Goal: Transaction & Acquisition: Book appointment/travel/reservation

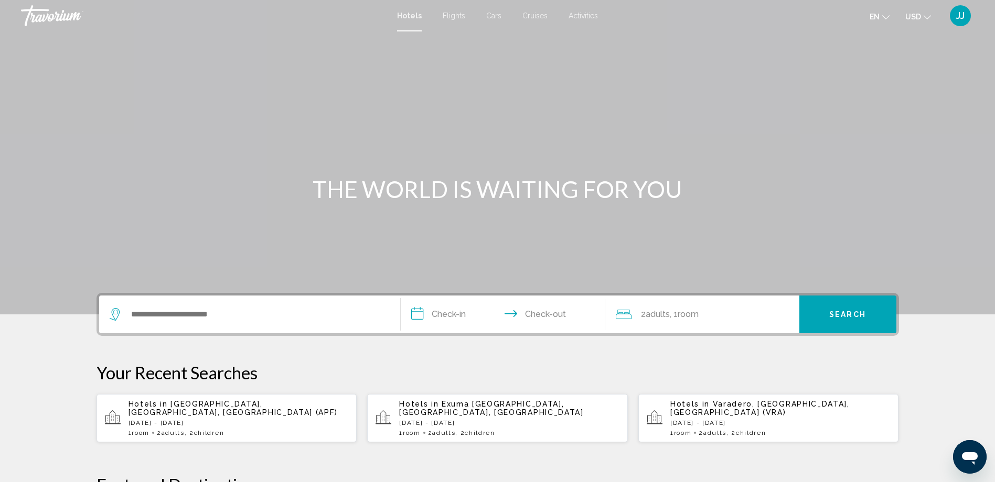
click at [236, 306] on div "Search widget" at bounding box center [250, 315] width 280 height 38
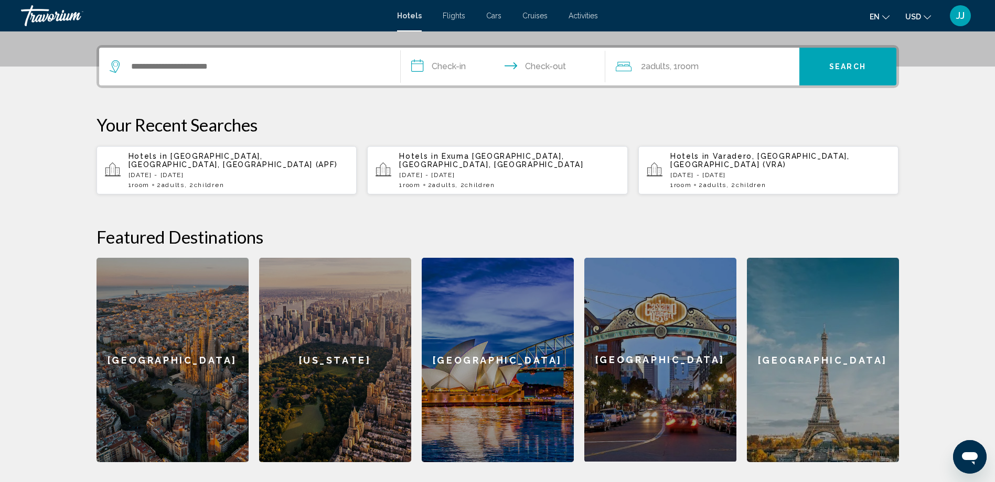
scroll to position [259, 0]
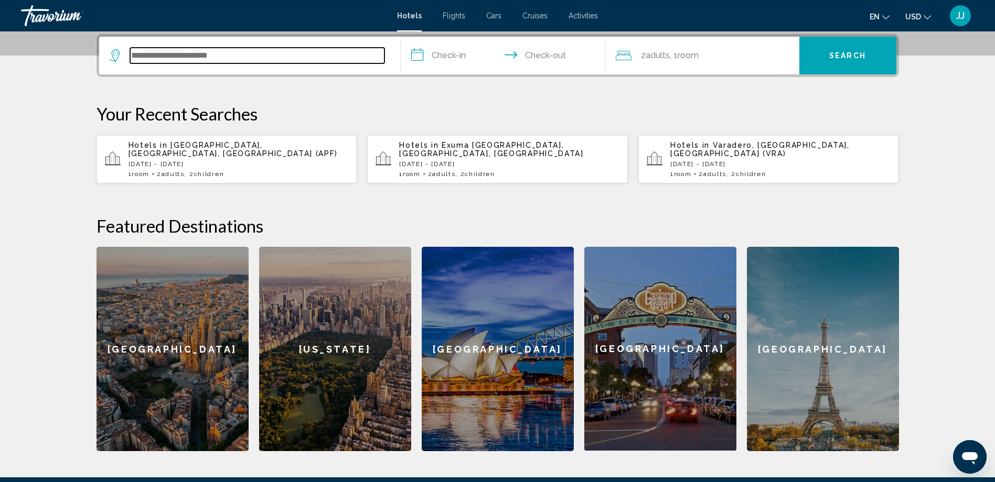
click at [230, 51] on input "Search widget" at bounding box center [257, 56] width 254 height 16
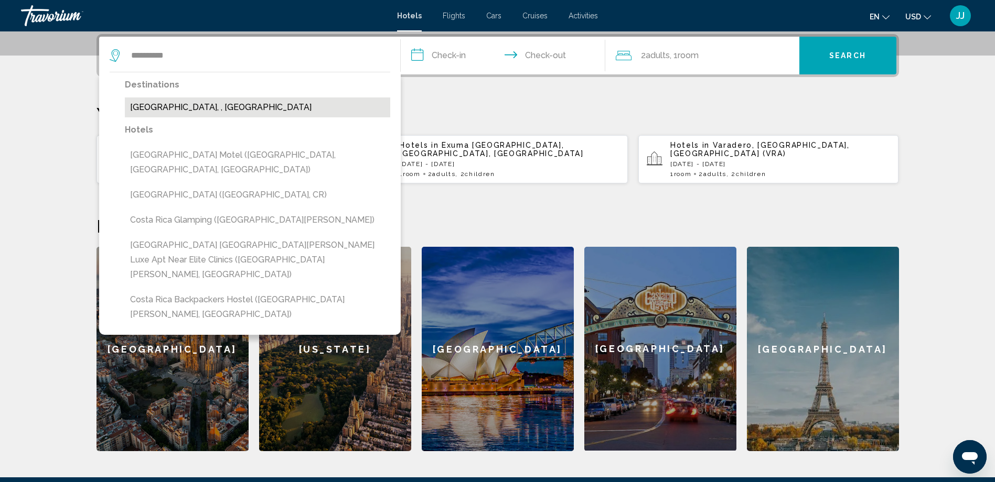
click at [222, 109] on button "[GEOGRAPHIC_DATA], , [GEOGRAPHIC_DATA]" at bounding box center [257, 108] width 265 height 20
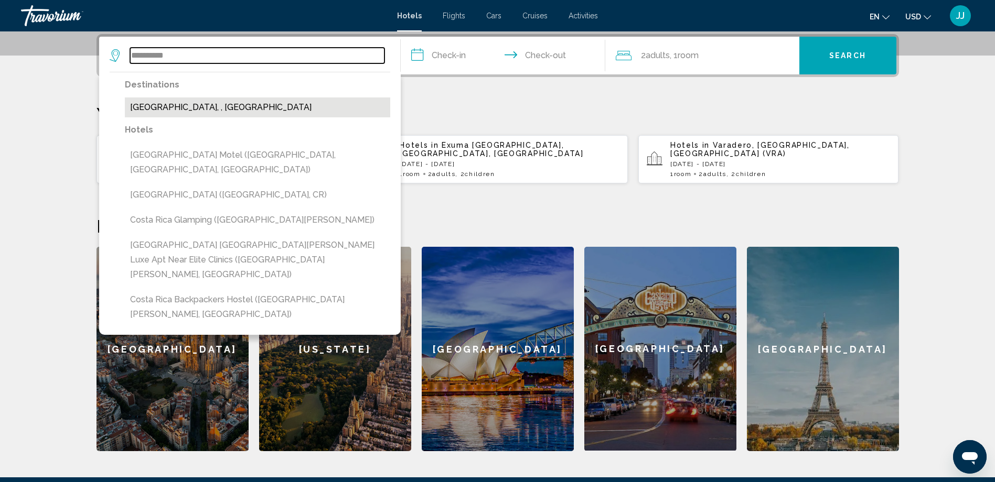
type input "**********"
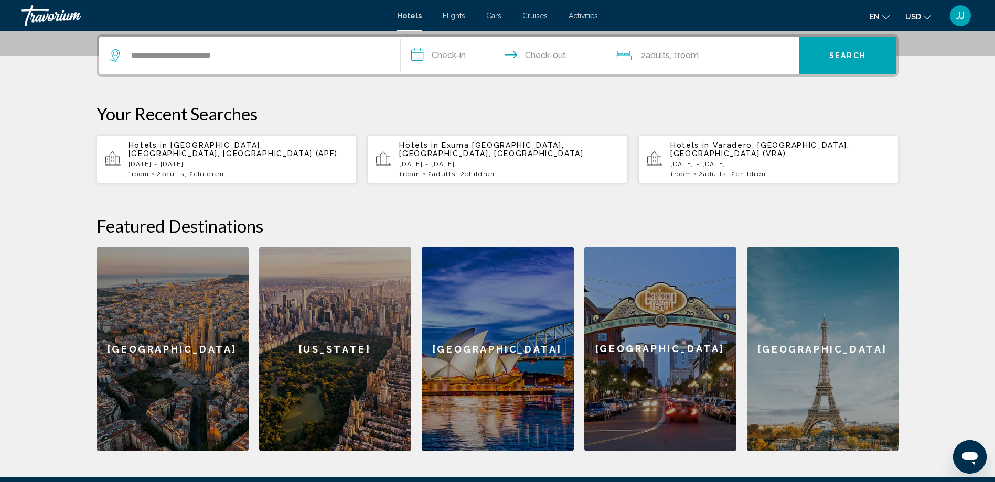
click at [457, 48] on input "**********" at bounding box center [505, 57] width 209 height 41
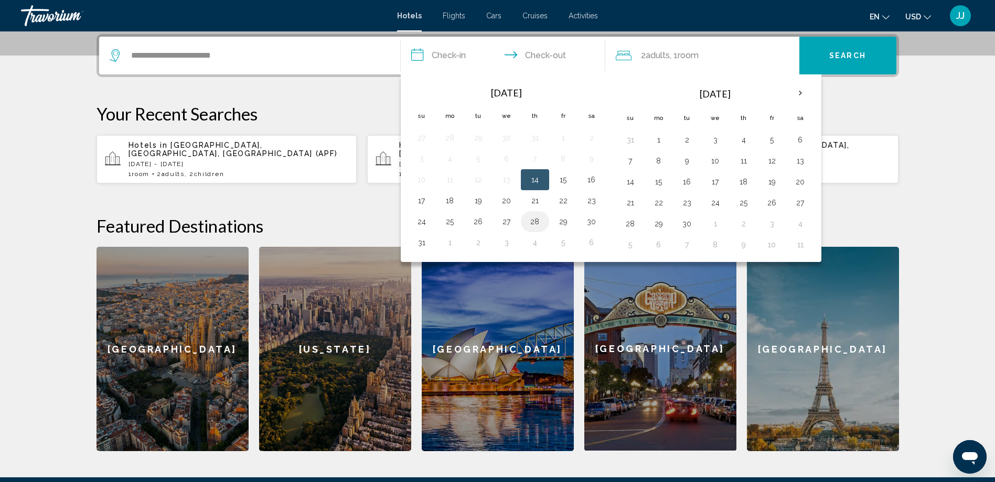
click at [537, 222] on button "28" at bounding box center [535, 221] width 17 height 15
click at [451, 247] on button "1" at bounding box center [450, 242] width 17 height 15
type input "**********"
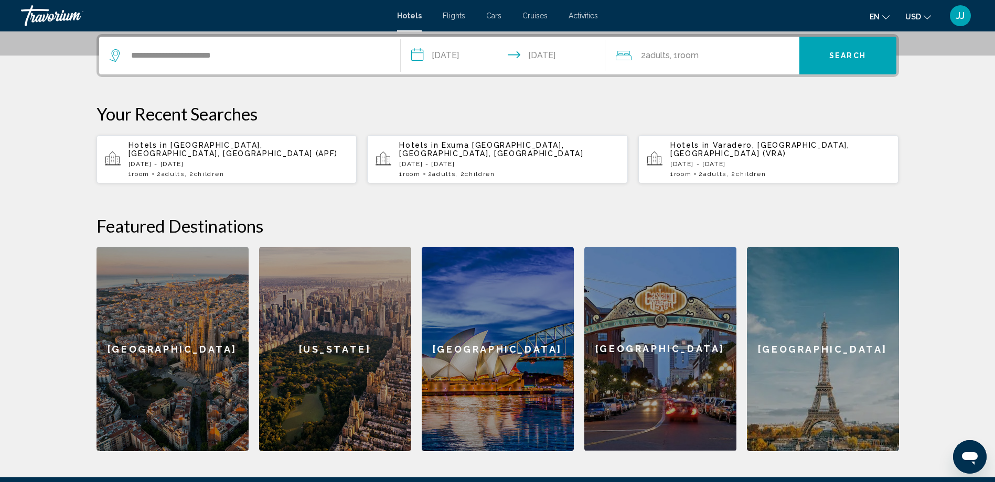
click at [842, 52] on span "Search" at bounding box center [847, 56] width 37 height 8
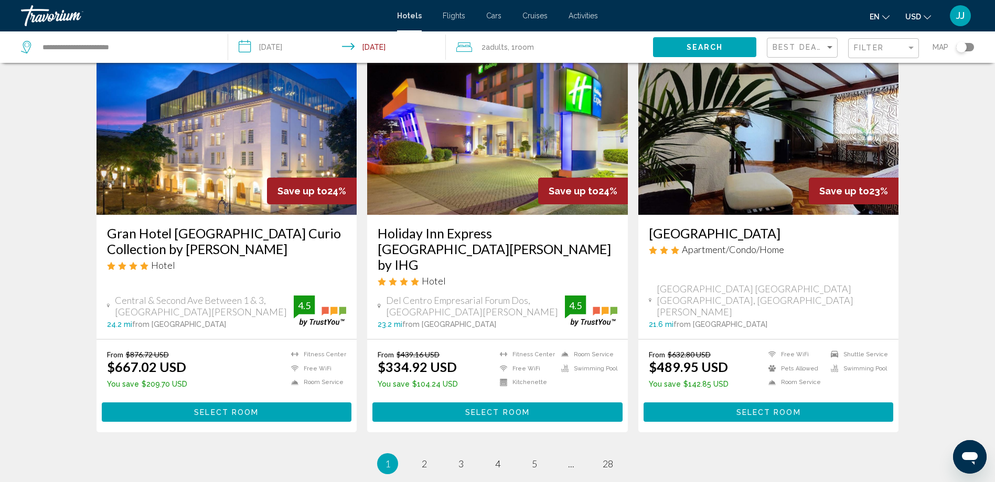
scroll to position [1335, 0]
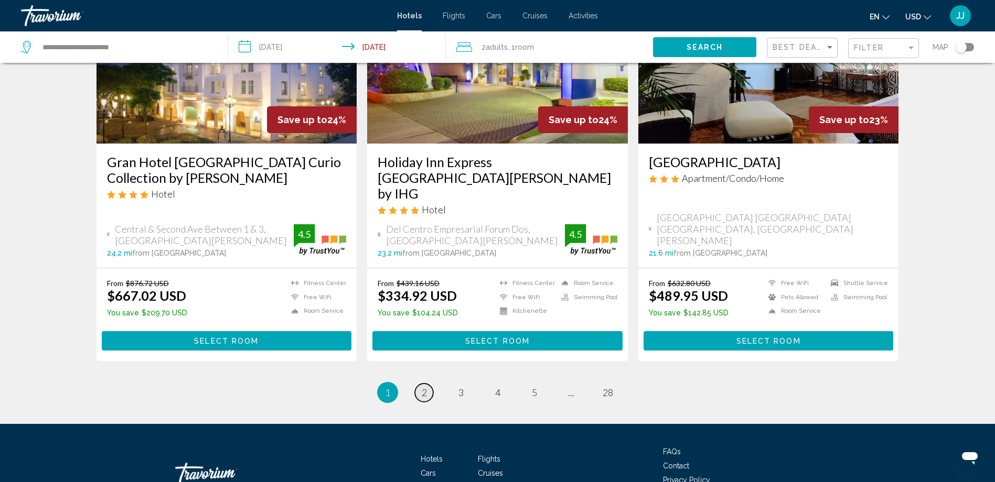
click at [425, 387] on span "2" at bounding box center [424, 393] width 5 height 12
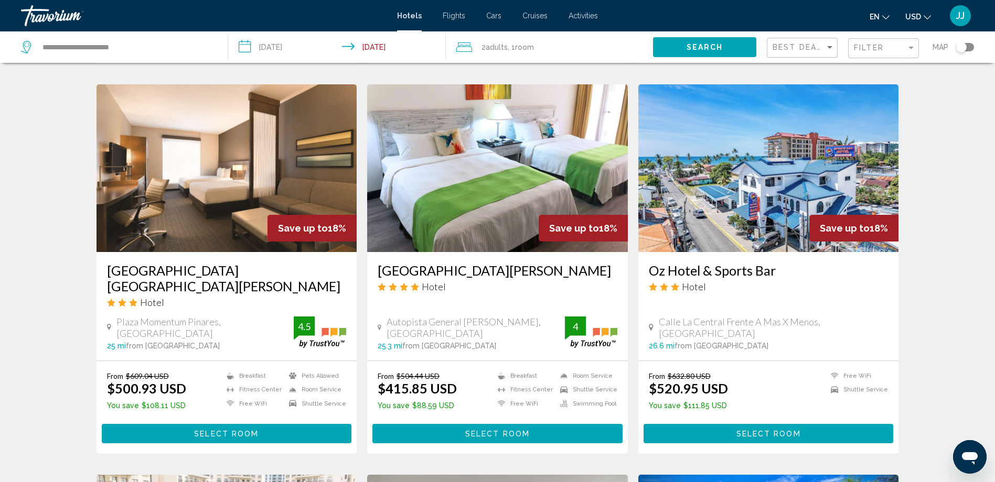
scroll to position [367, 0]
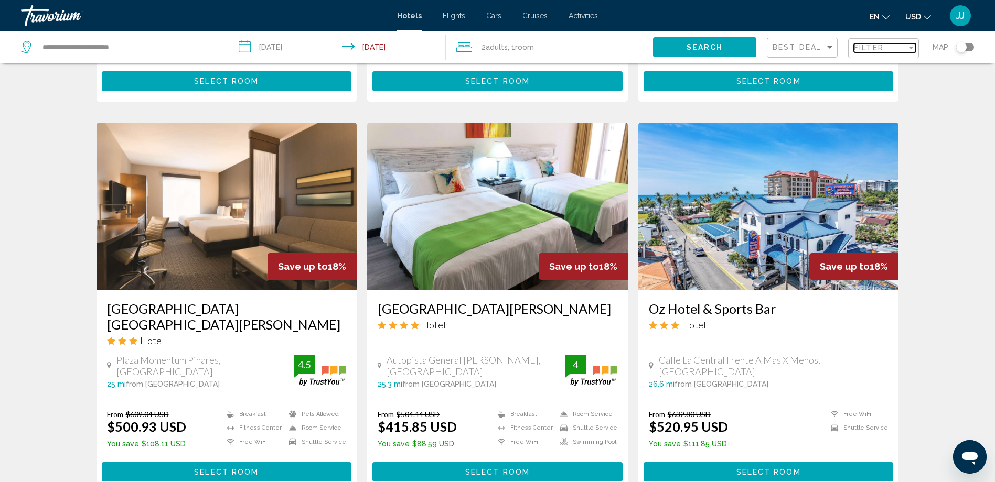
click at [911, 44] on div "Filter" at bounding box center [910, 48] width 9 height 8
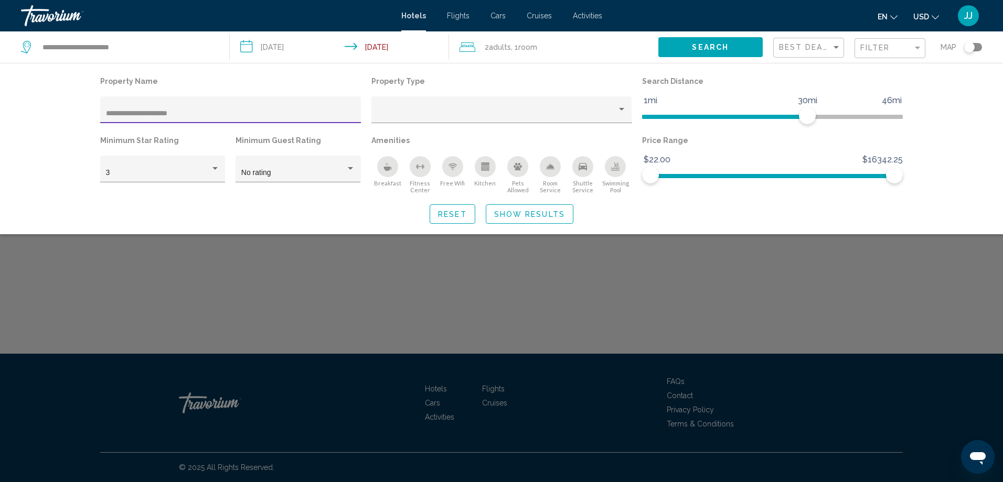
type input "**********"
click at [721, 45] on span "Search" at bounding box center [710, 48] width 37 height 8
click at [537, 215] on span "Show Results" at bounding box center [529, 214] width 71 height 8
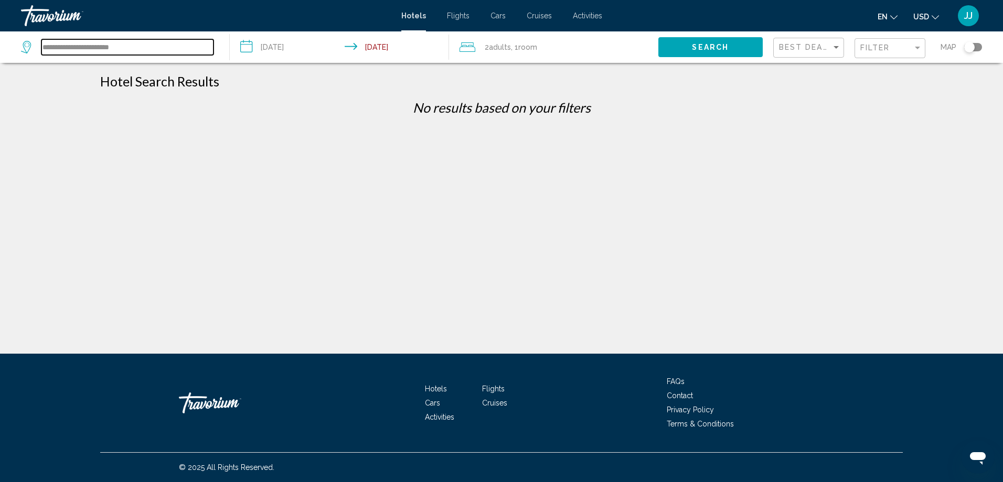
click at [119, 43] on input "**********" at bounding box center [127, 47] width 172 height 16
drag, startPoint x: 129, startPoint y: 47, endPoint x: 0, endPoint y: 48, distance: 129.0
click at [0, 48] on html "**********" at bounding box center [501, 241] width 1003 height 482
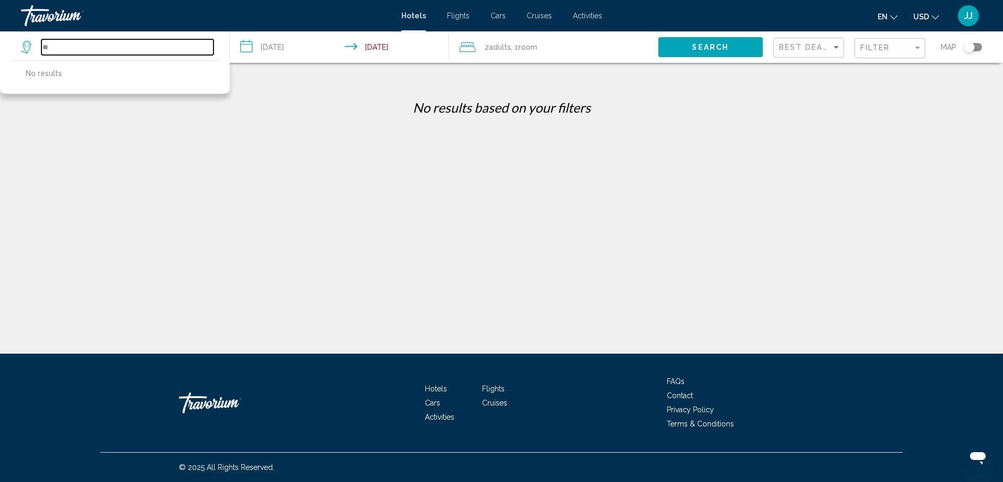
type input "*"
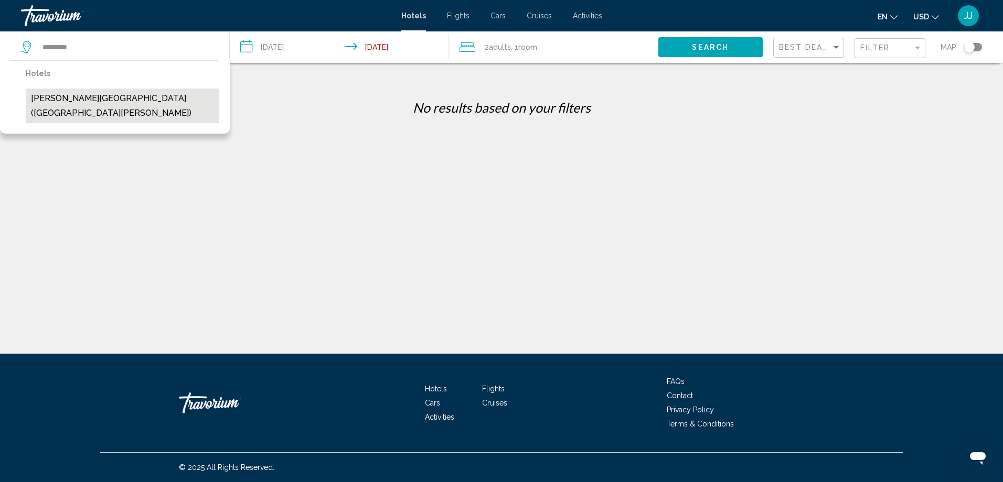
click at [116, 101] on button "[PERSON_NAME][GEOGRAPHIC_DATA] ([GEOGRAPHIC_DATA][PERSON_NAME])" at bounding box center [123, 106] width 194 height 35
type input "**********"
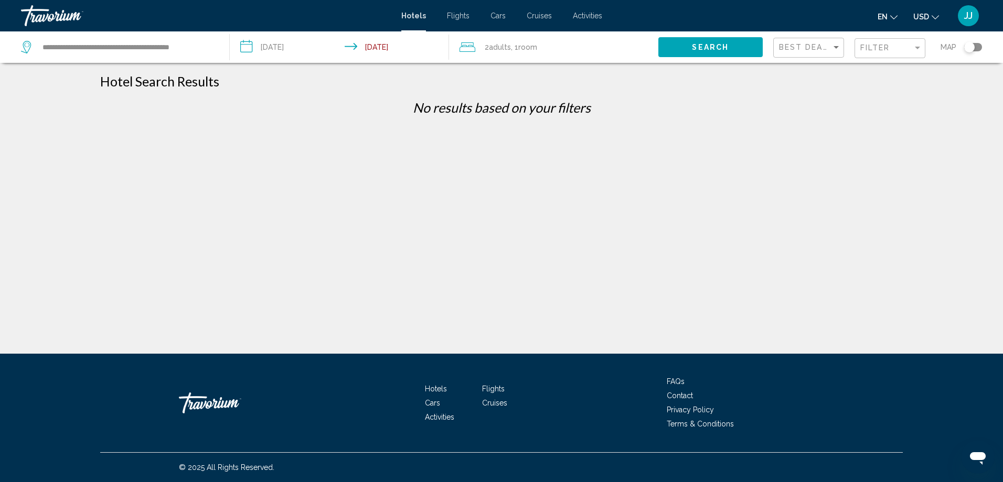
click at [530, 53] on span ", 1 Room rooms" at bounding box center [524, 47] width 26 height 15
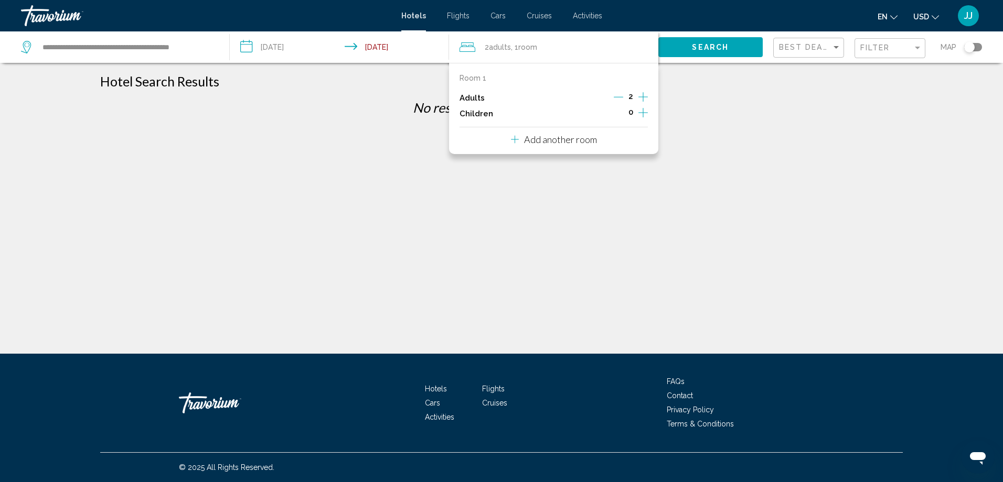
click at [645, 112] on icon "Increment children" at bounding box center [642, 112] width 9 height 13
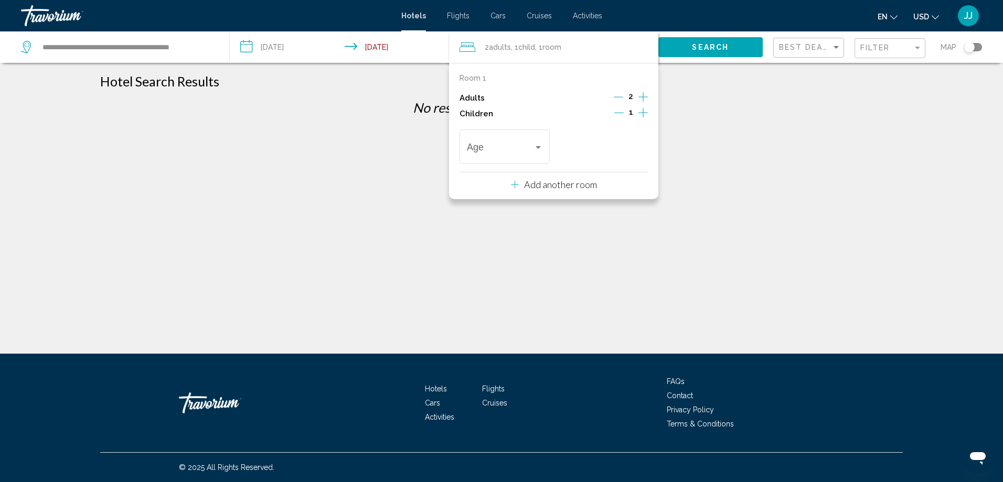
click at [645, 112] on icon "Increment children" at bounding box center [642, 112] width 9 height 13
click at [534, 146] on div "Travelers: 2 adults, 2 children" at bounding box center [537, 147] width 9 height 8
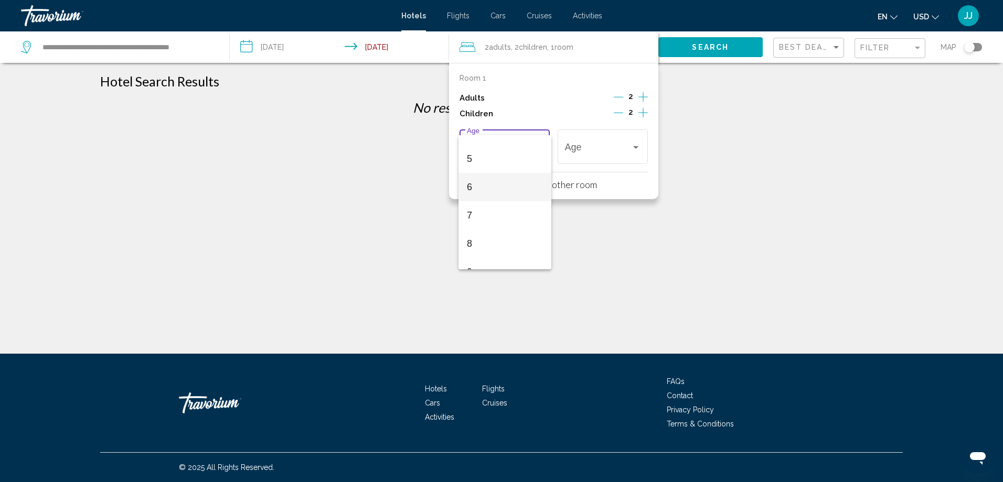
scroll to position [157, 0]
click at [497, 217] on span "8" at bounding box center [505, 219] width 76 height 28
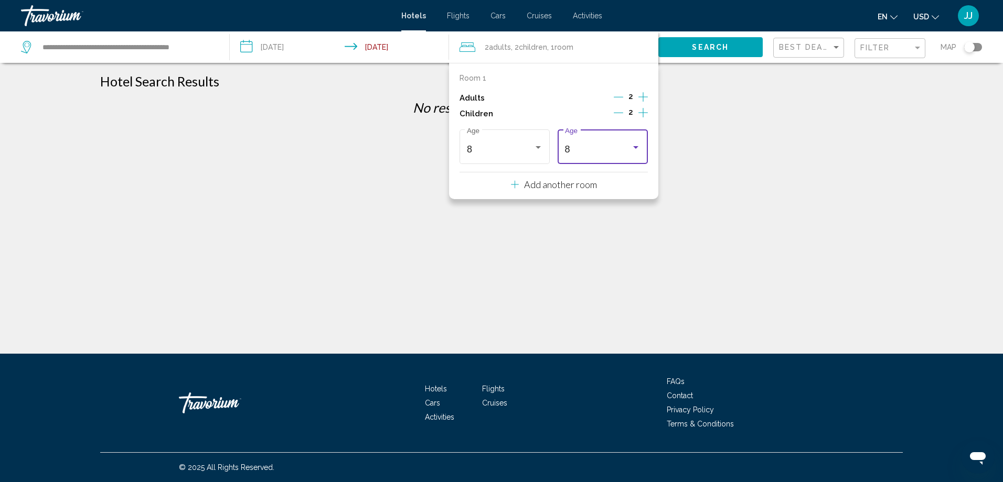
click at [629, 146] on div "8" at bounding box center [598, 149] width 67 height 10
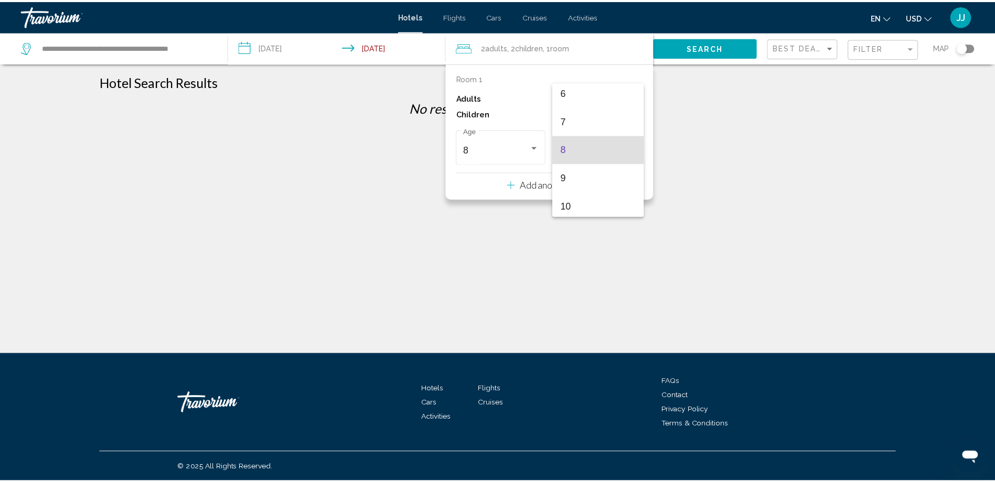
scroll to position [375, 0]
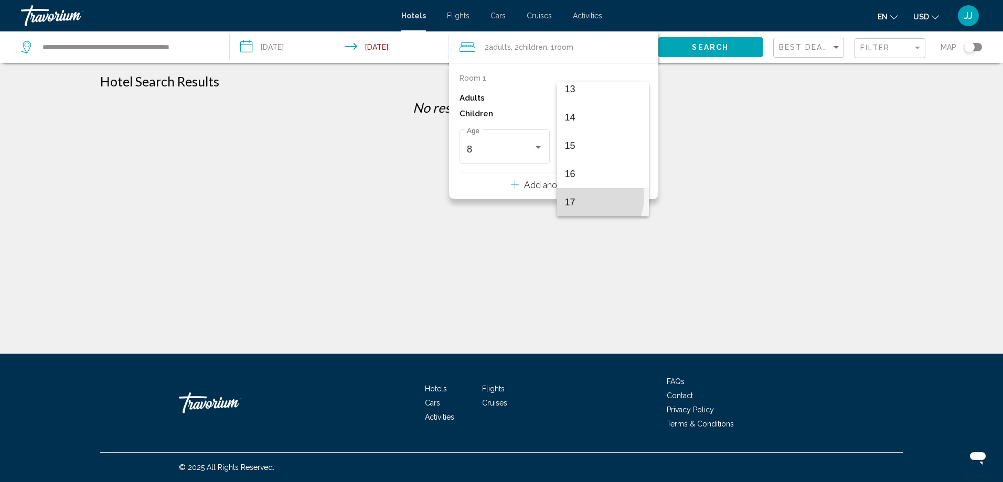
click at [584, 197] on span "17" at bounding box center [603, 202] width 76 height 28
click at [731, 149] on div "**********" at bounding box center [501, 250] width 1003 height 354
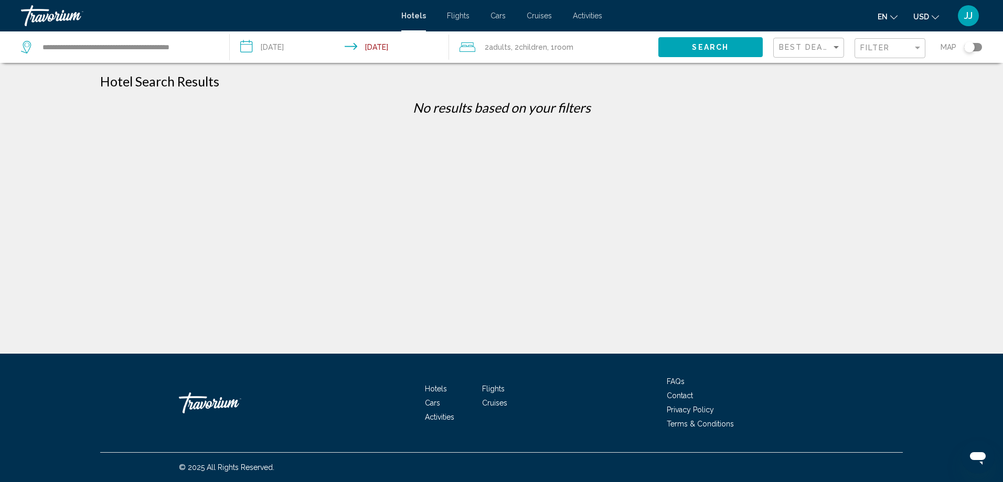
click at [716, 38] on button "Search" at bounding box center [710, 46] width 104 height 19
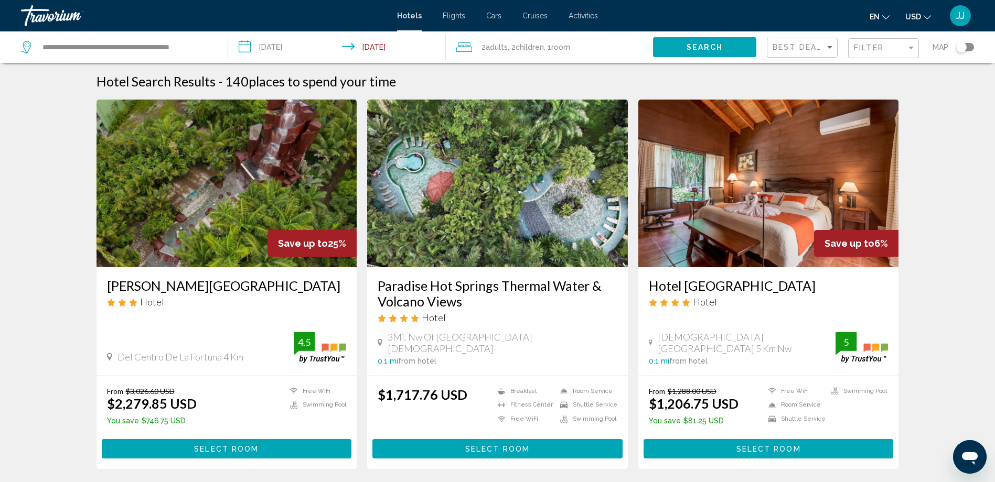
click at [273, 217] on img "Main content" at bounding box center [226, 184] width 261 height 168
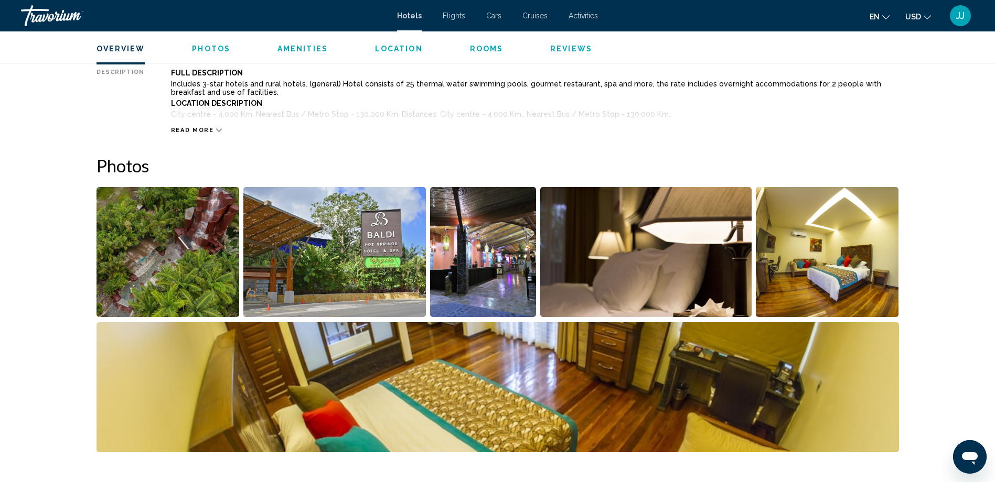
scroll to position [420, 0]
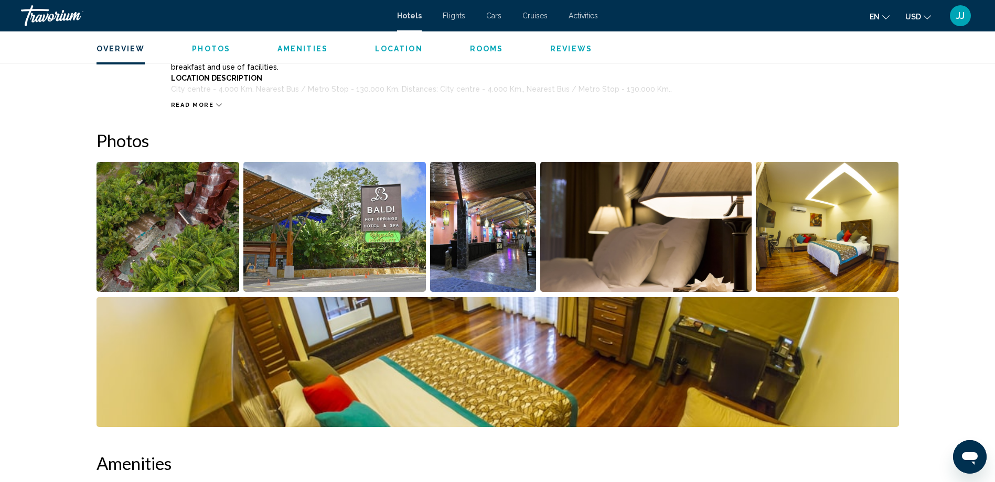
click at [189, 192] on img "Open full-screen image slider" at bounding box center [167, 227] width 143 height 130
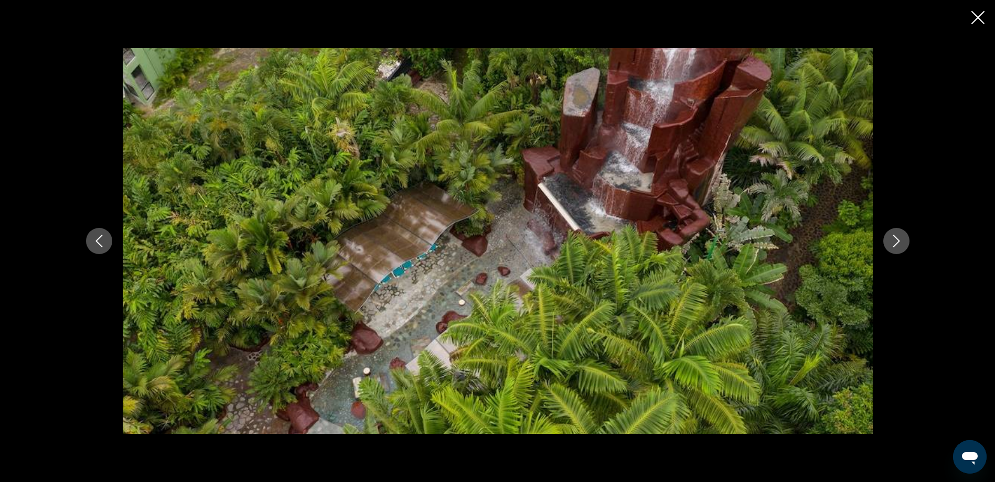
click at [903, 245] on button "Next image" at bounding box center [896, 241] width 26 height 26
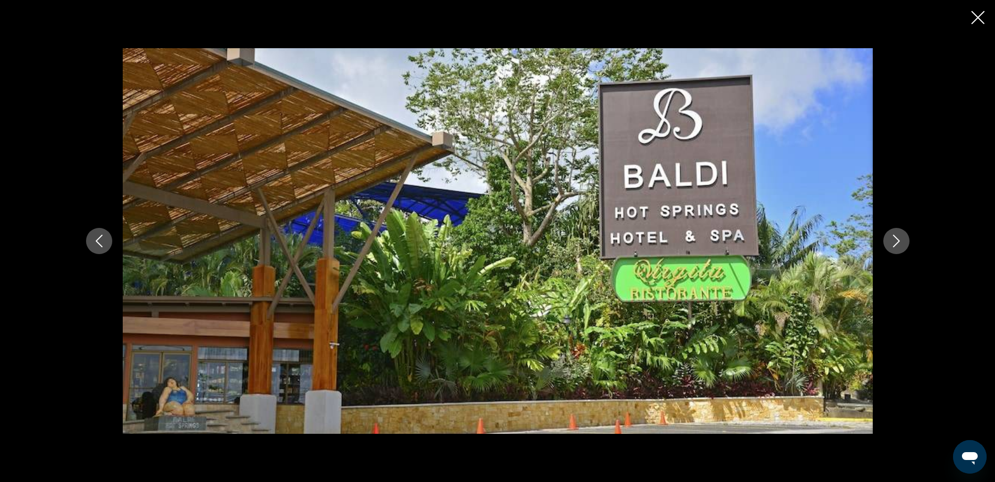
click at [903, 245] on button "Next image" at bounding box center [896, 241] width 26 height 26
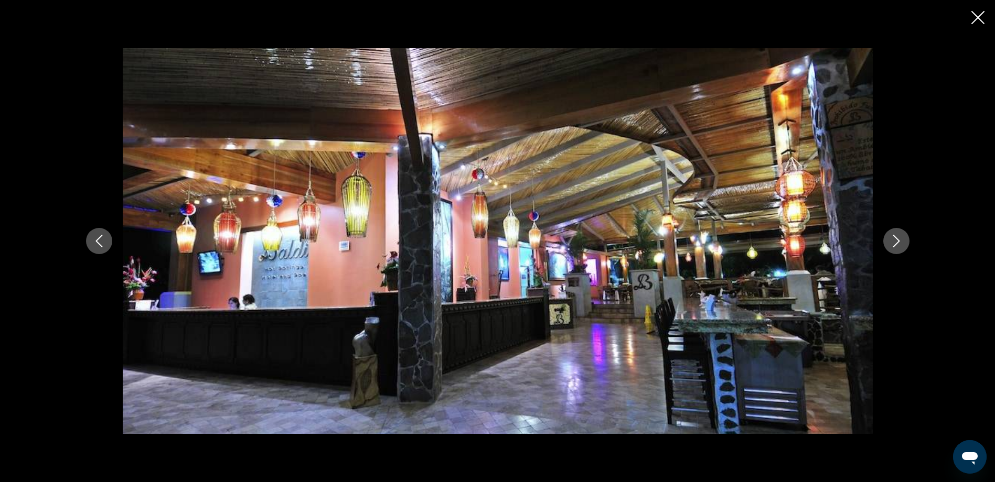
click at [903, 245] on button "Next image" at bounding box center [896, 241] width 26 height 26
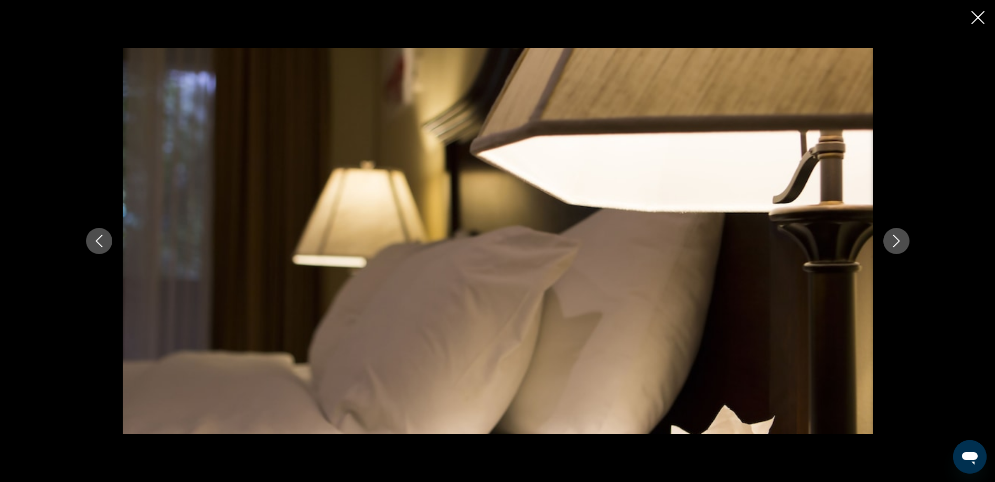
click at [903, 245] on button "Next image" at bounding box center [896, 241] width 26 height 26
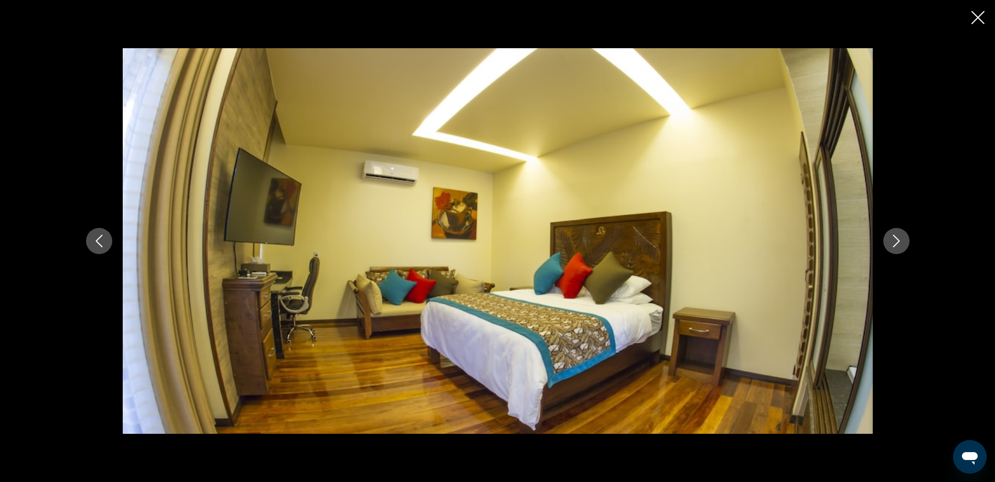
click at [903, 245] on button "Next image" at bounding box center [896, 241] width 26 height 26
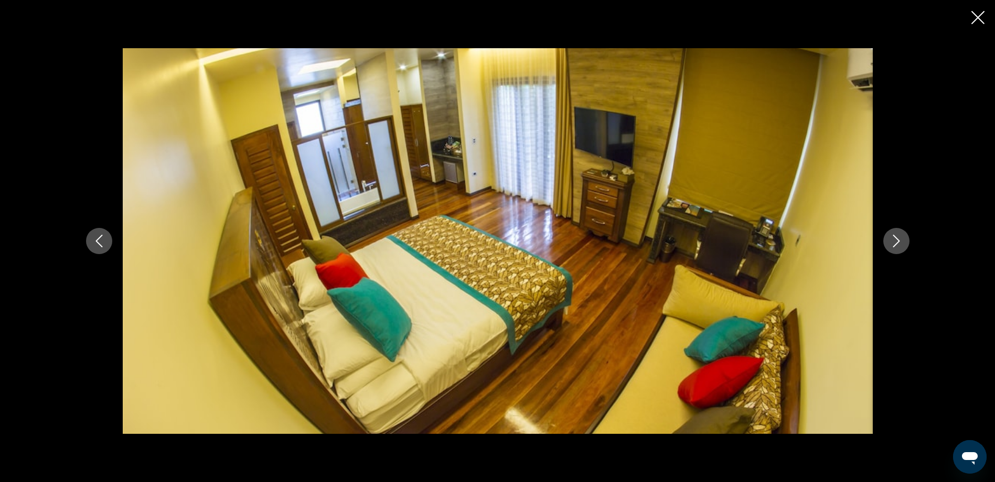
click at [903, 245] on button "Next image" at bounding box center [896, 241] width 26 height 26
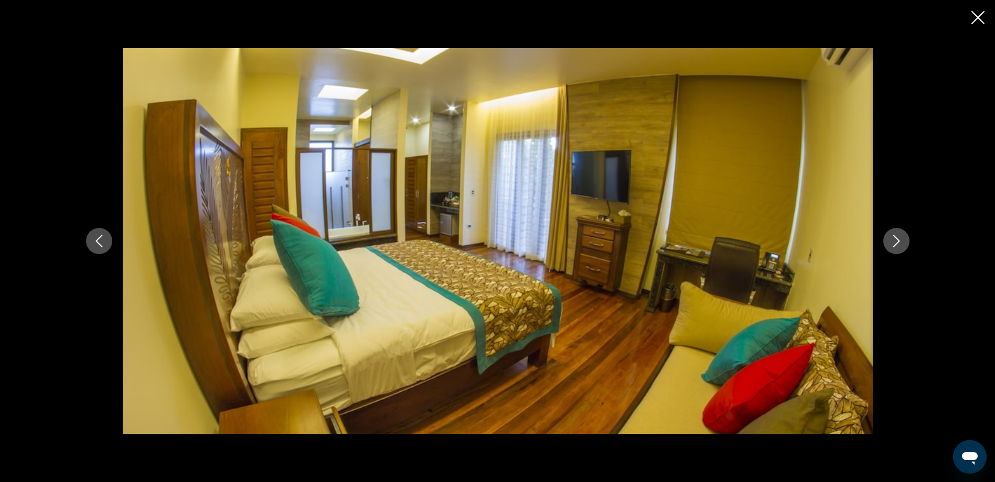
click at [903, 245] on button "Next image" at bounding box center [896, 241] width 26 height 26
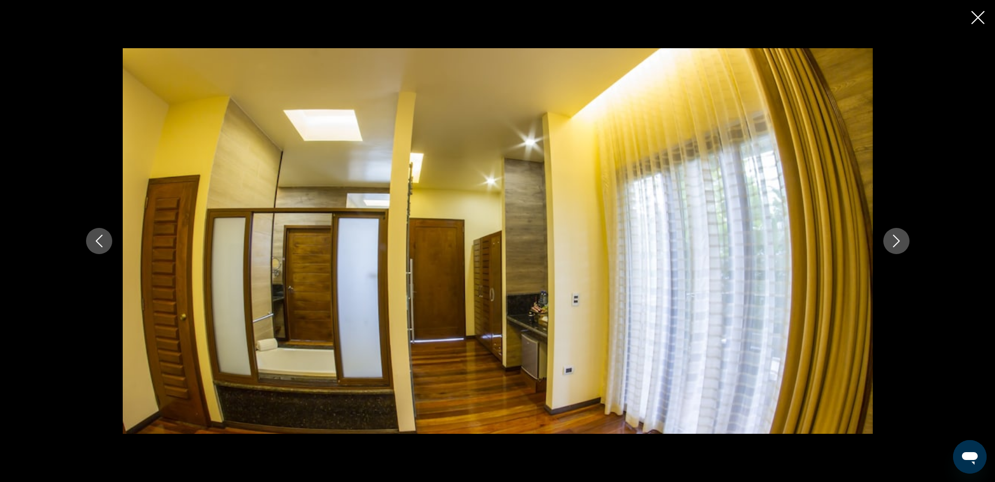
click at [903, 245] on button "Next image" at bounding box center [896, 241] width 26 height 26
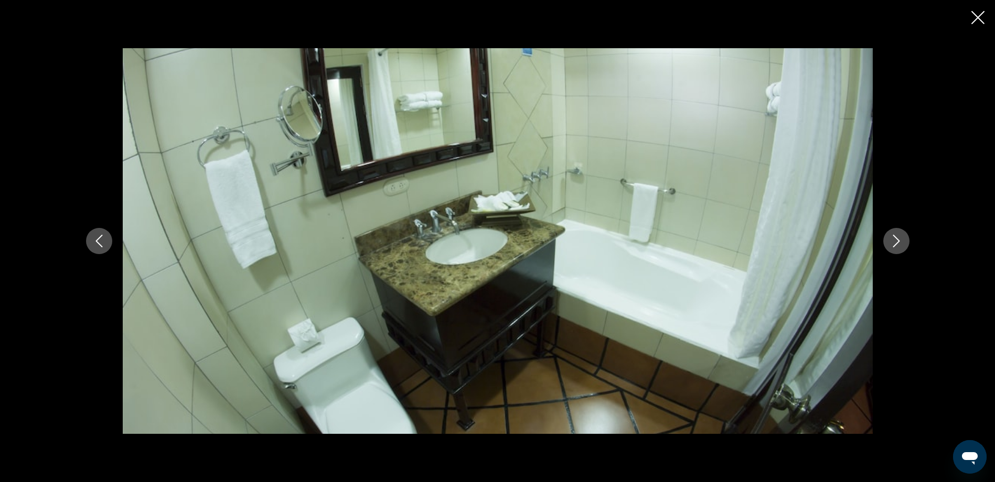
click at [903, 245] on button "Next image" at bounding box center [896, 241] width 26 height 26
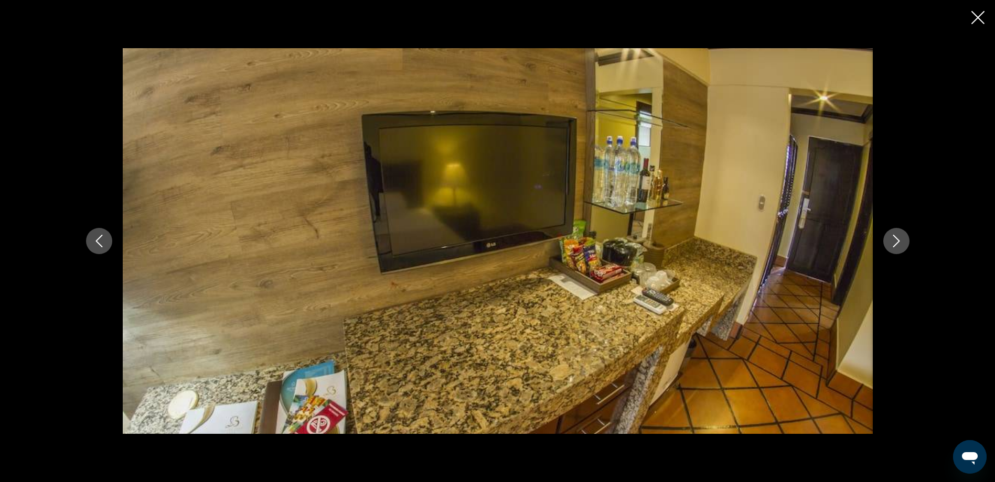
click at [903, 245] on button "Next image" at bounding box center [896, 241] width 26 height 26
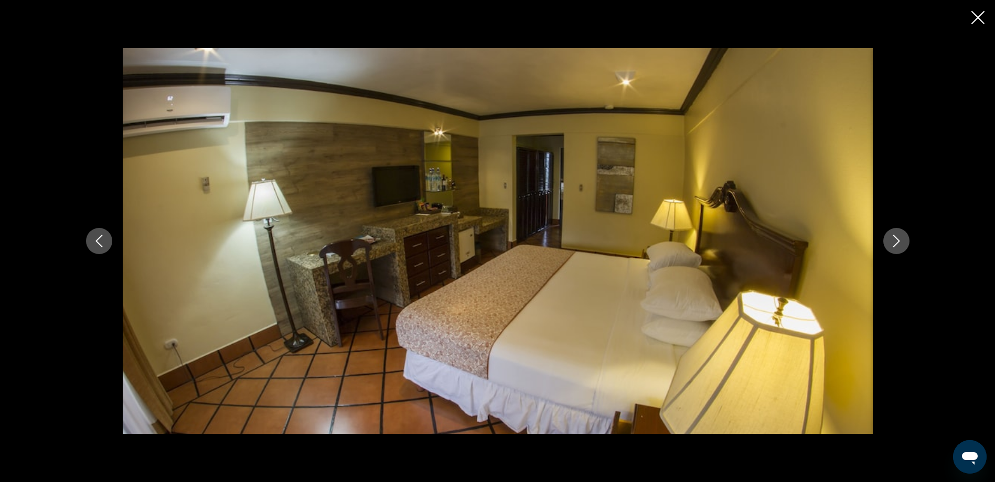
click at [903, 245] on button "Next image" at bounding box center [896, 241] width 26 height 26
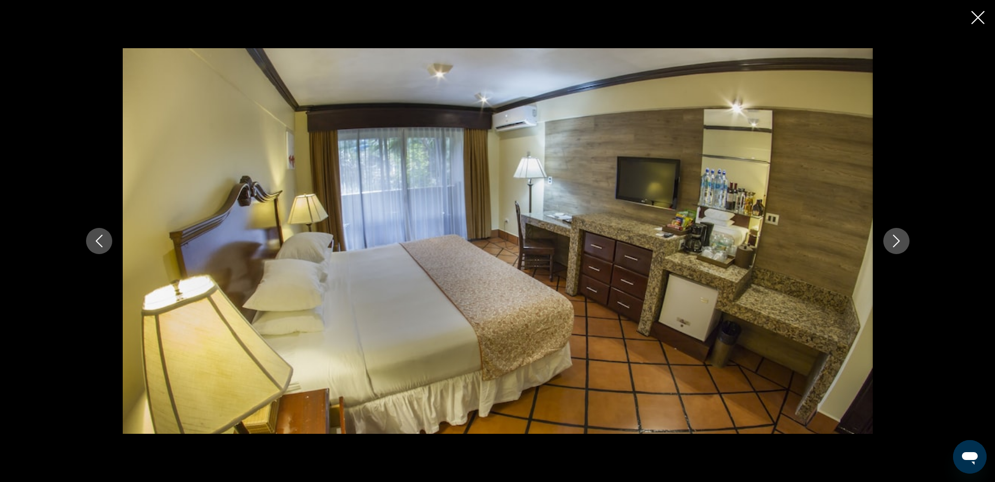
click at [903, 245] on button "Next image" at bounding box center [896, 241] width 26 height 26
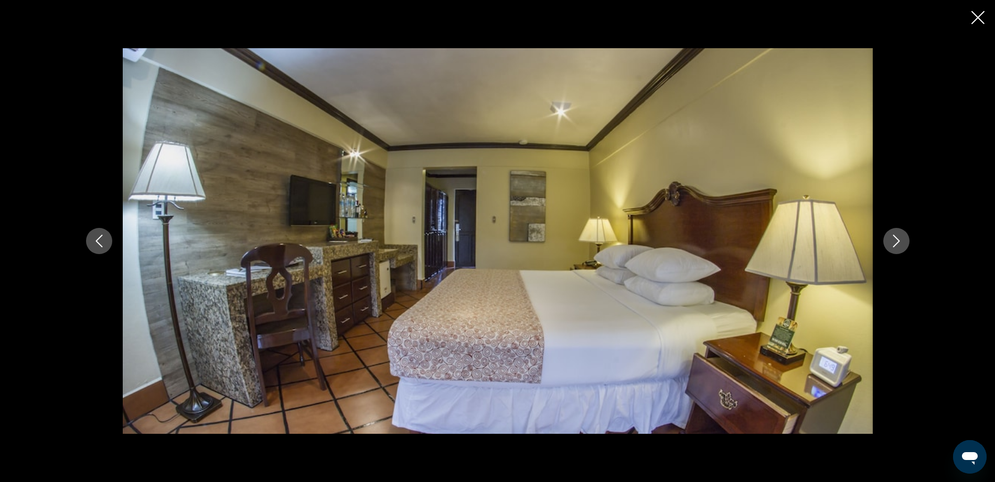
click at [903, 245] on button "Next image" at bounding box center [896, 241] width 26 height 26
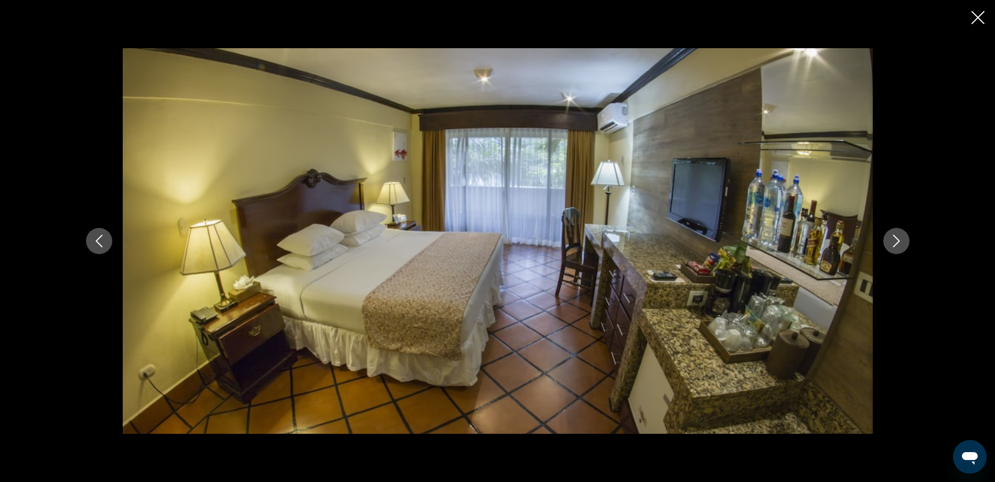
click at [903, 245] on button "Next image" at bounding box center [896, 241] width 26 height 26
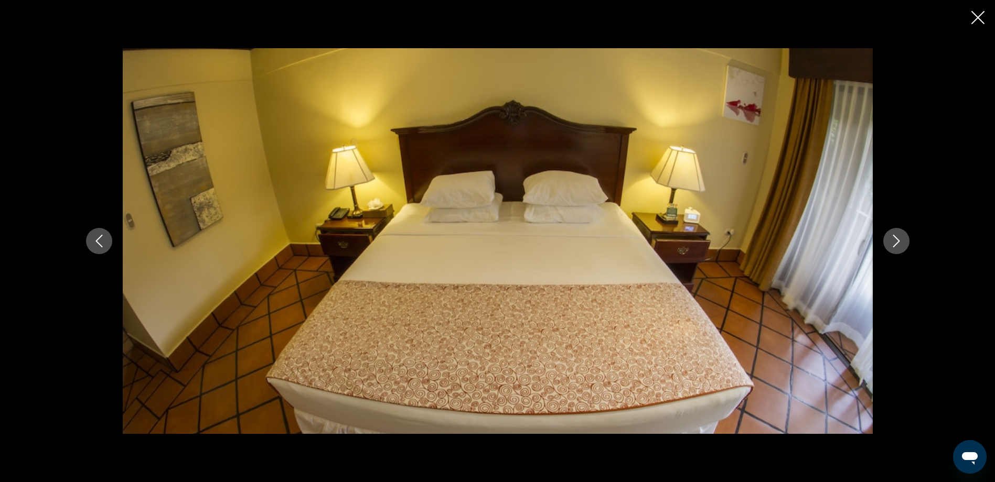
click at [903, 245] on button "Next image" at bounding box center [896, 241] width 26 height 26
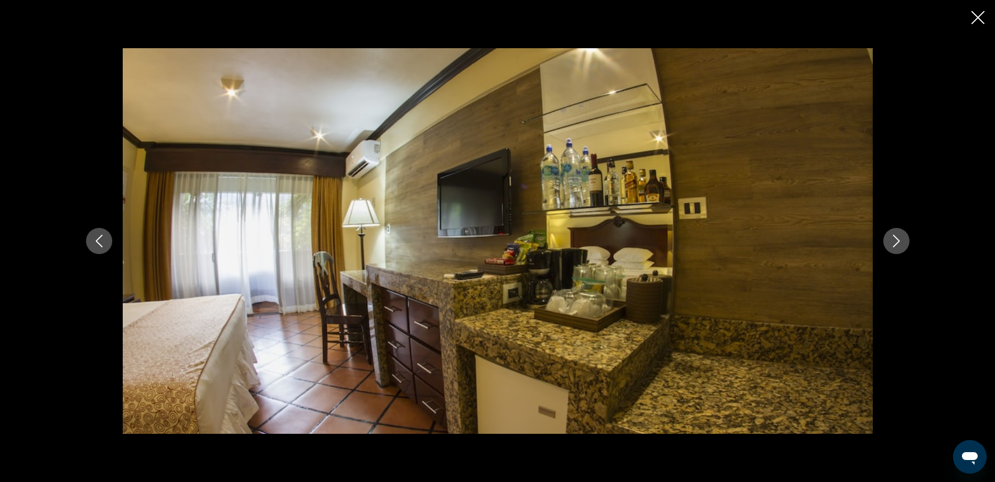
click at [903, 245] on button "Next image" at bounding box center [896, 241] width 26 height 26
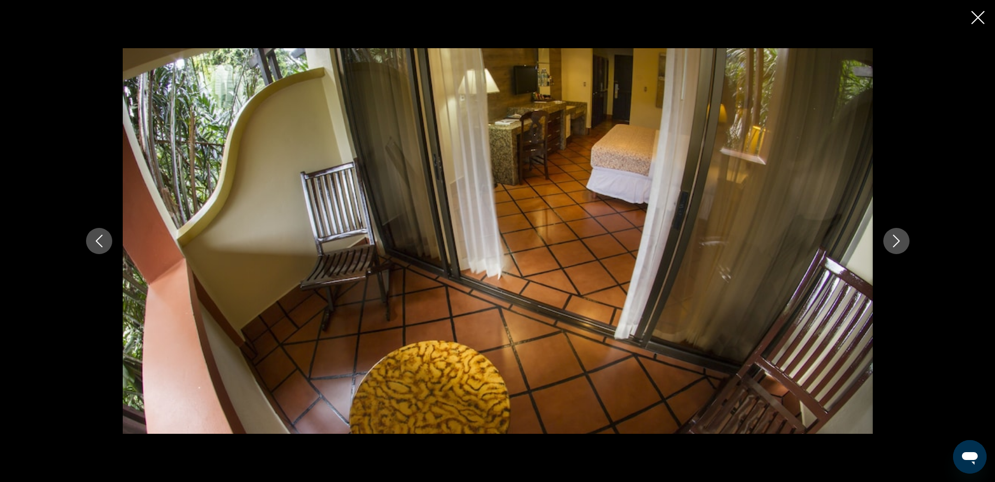
click at [903, 245] on button "Next image" at bounding box center [896, 241] width 26 height 26
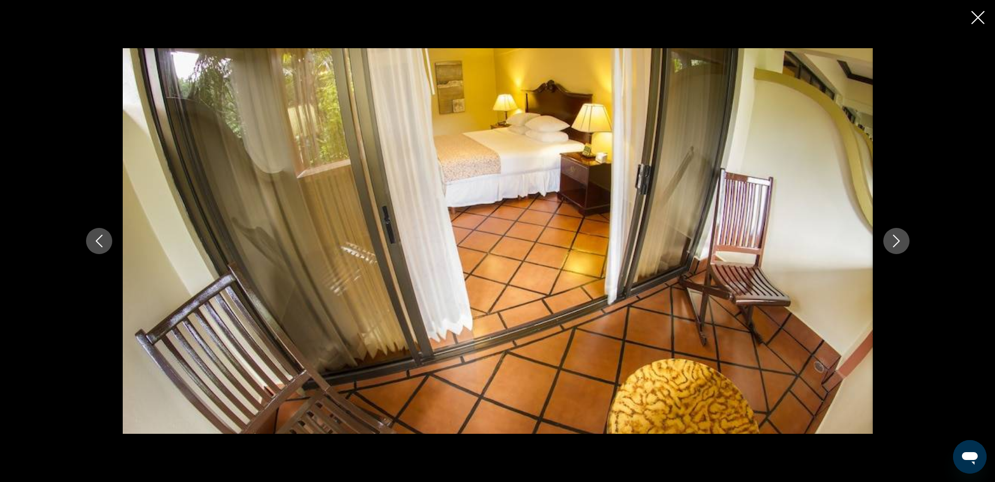
click at [903, 245] on button "Next image" at bounding box center [896, 241] width 26 height 26
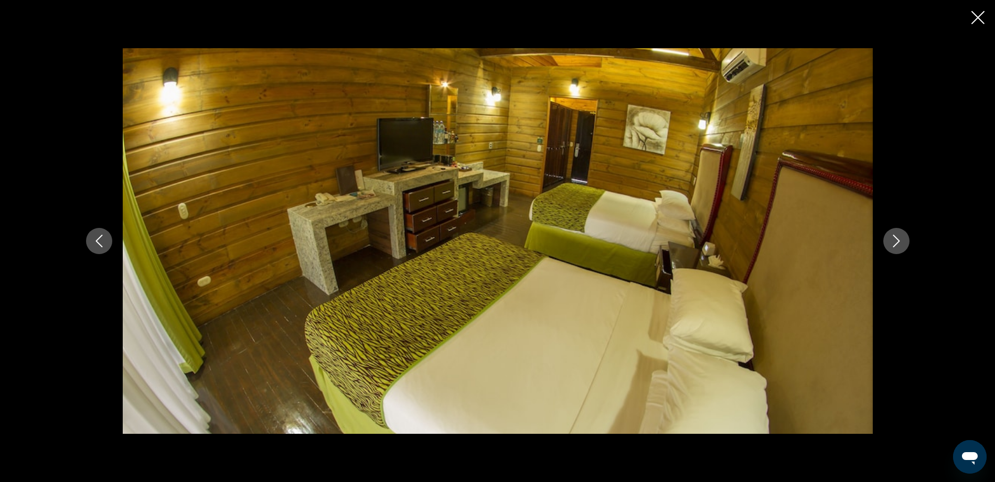
click at [903, 245] on button "Next image" at bounding box center [896, 241] width 26 height 26
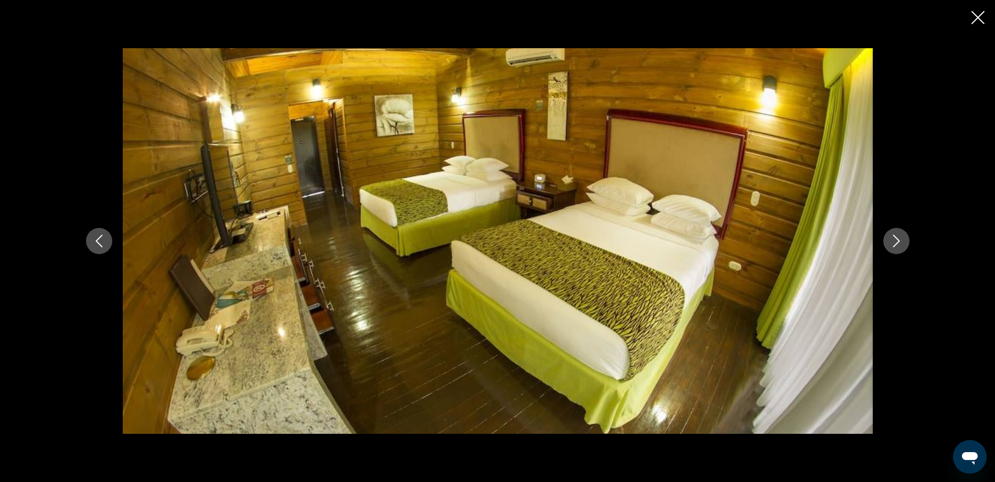
click at [900, 238] on icon "Next image" at bounding box center [896, 241] width 13 height 13
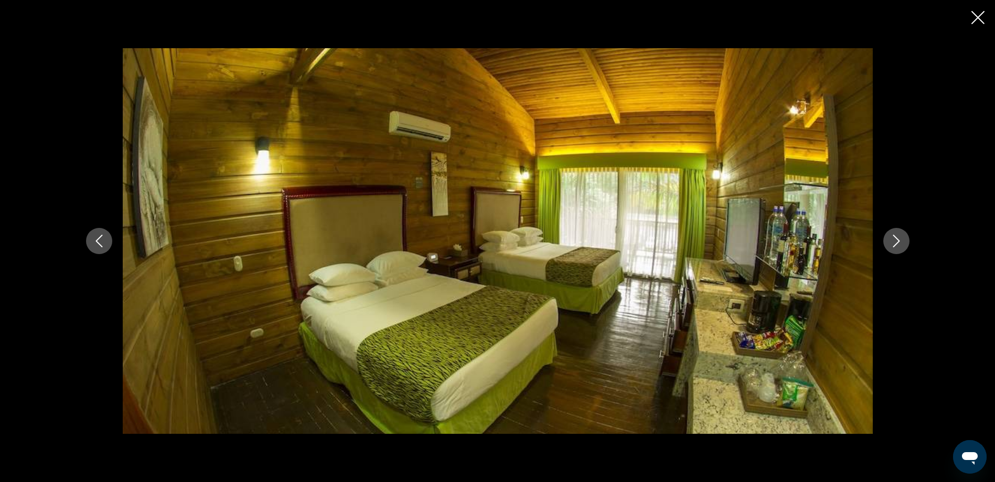
click at [977, 18] on icon "Close slideshow" at bounding box center [977, 17] width 13 height 13
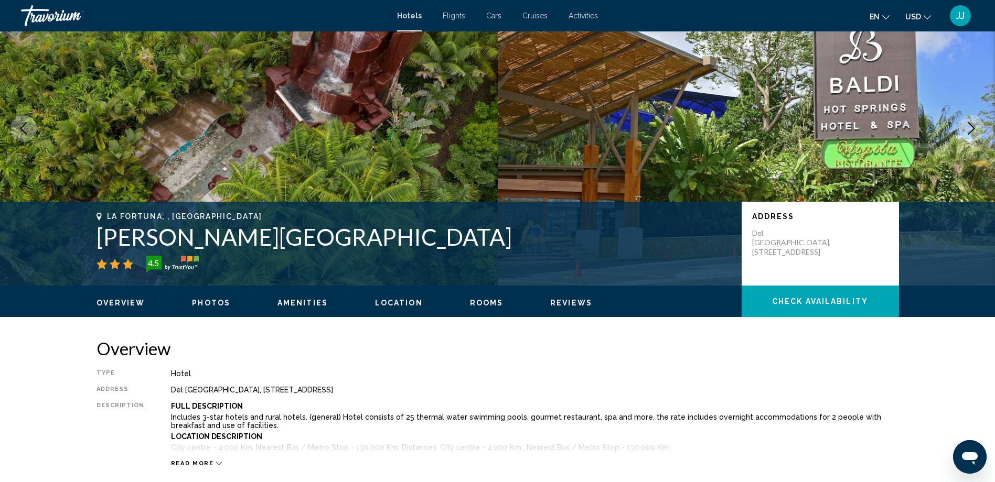
scroll to position [0, 0]
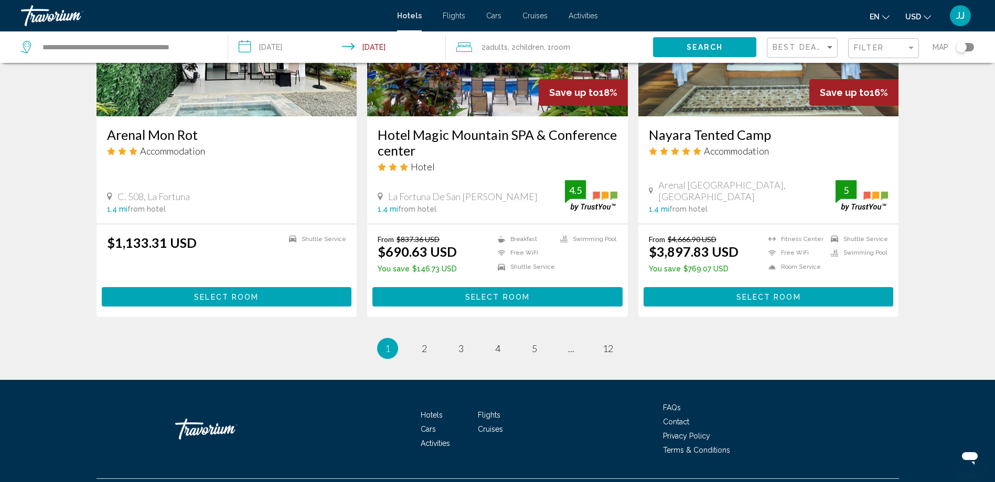
scroll to position [1334, 0]
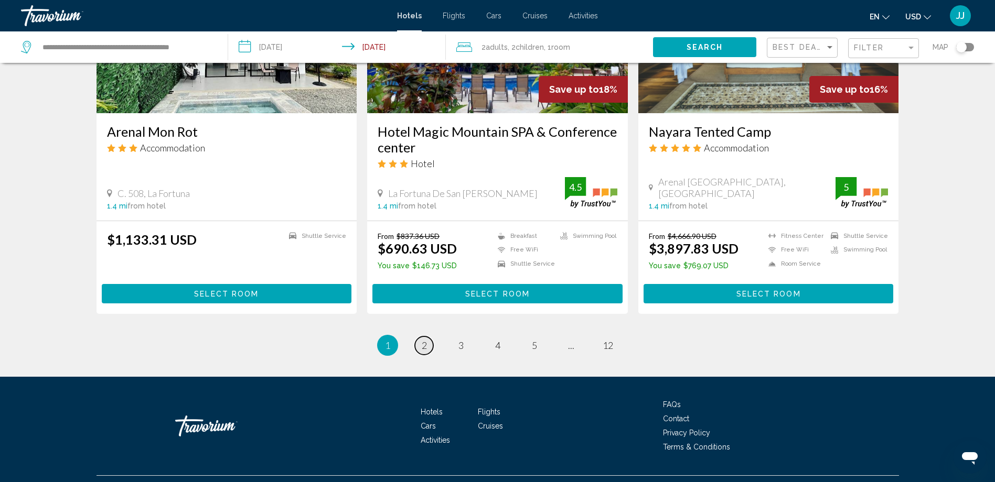
click at [421, 337] on link "page 2" at bounding box center [424, 346] width 18 height 18
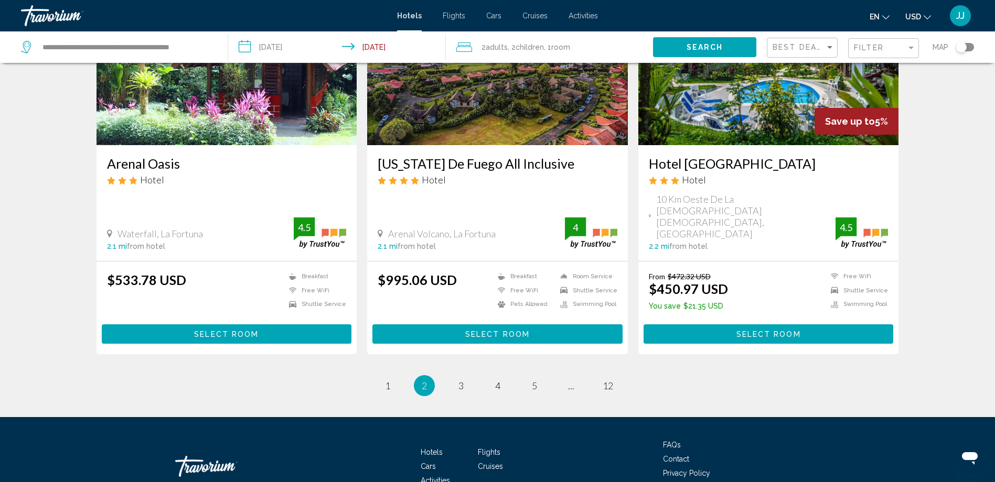
scroll to position [1302, 0]
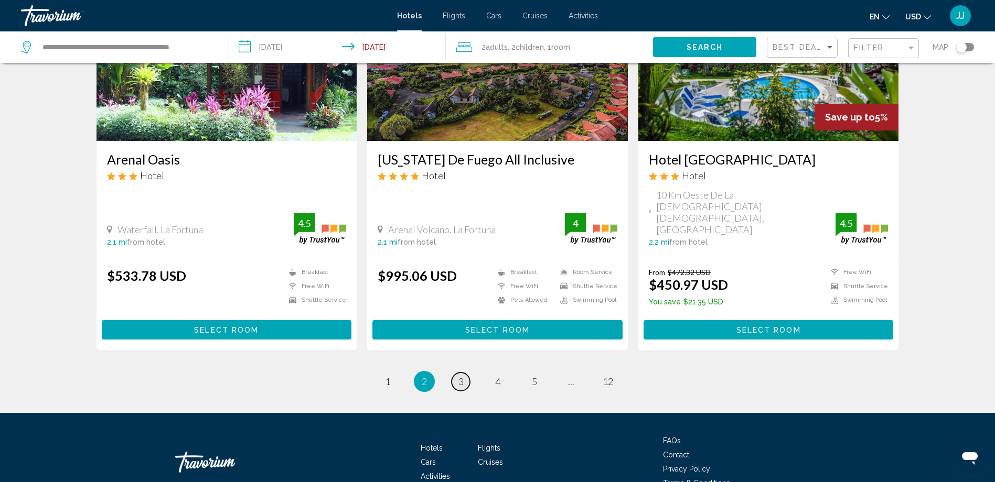
click at [456, 373] on link "page 3" at bounding box center [461, 382] width 18 height 18
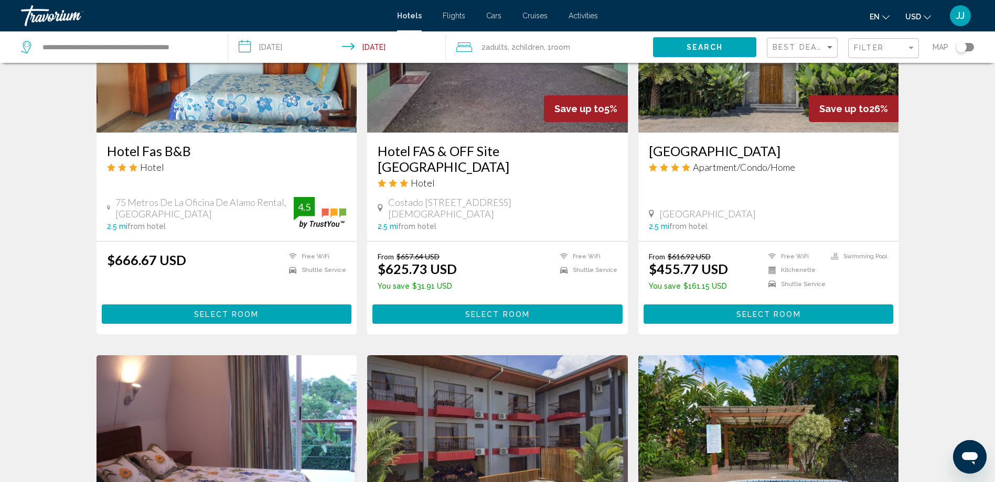
scroll to position [892, 0]
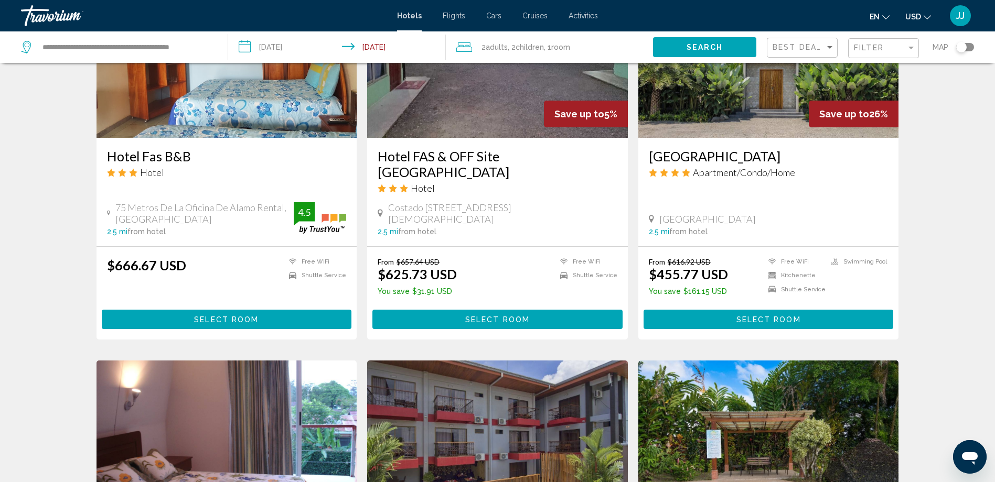
click at [493, 316] on span "Select Room" at bounding box center [497, 320] width 65 height 8
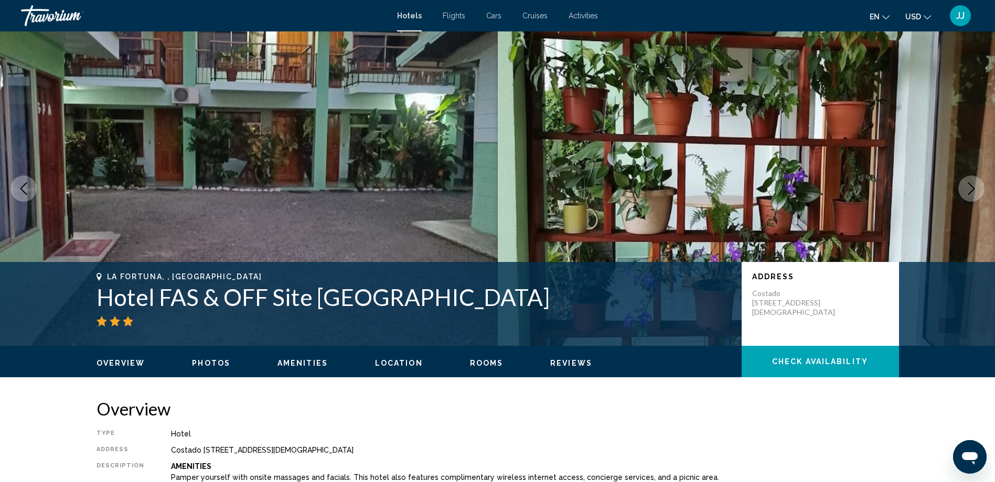
click at [977, 193] on icon "Next image" at bounding box center [971, 189] width 13 height 13
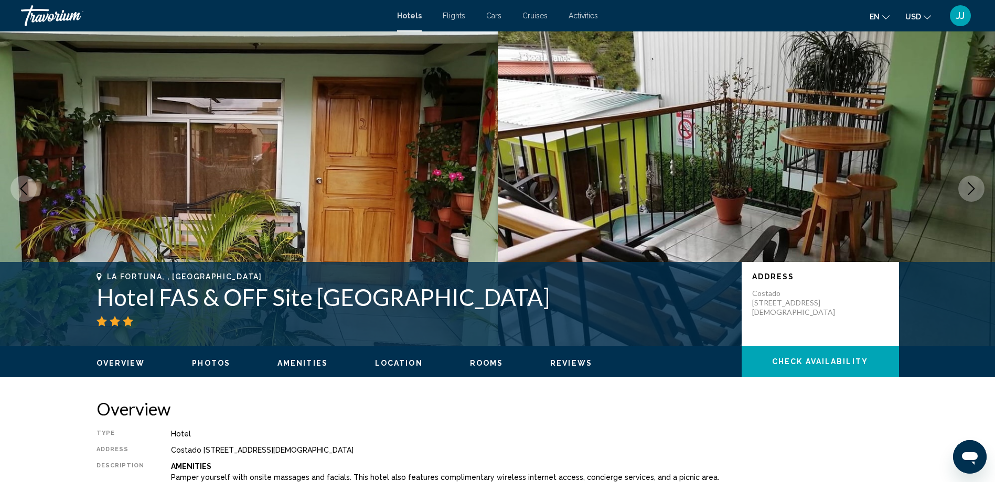
click at [977, 193] on icon "Next image" at bounding box center [971, 189] width 13 height 13
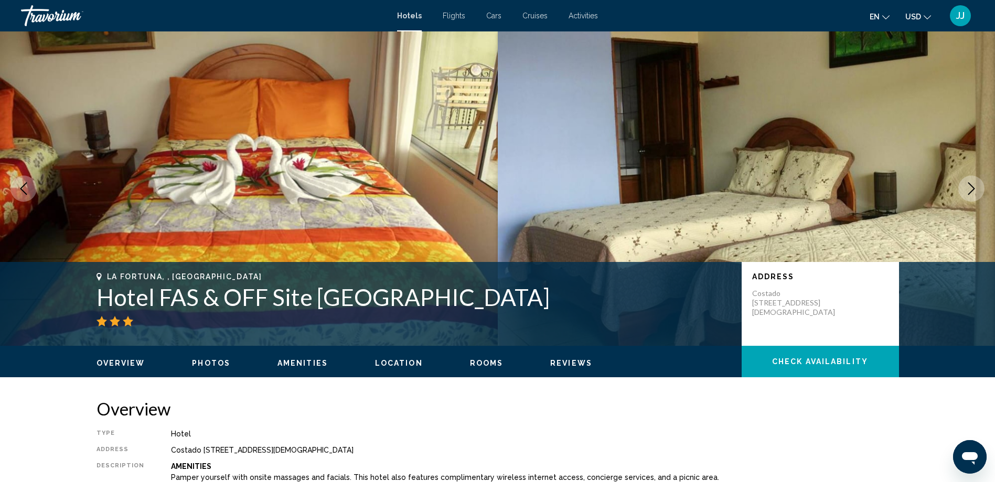
click at [974, 192] on icon "Next image" at bounding box center [971, 189] width 13 height 13
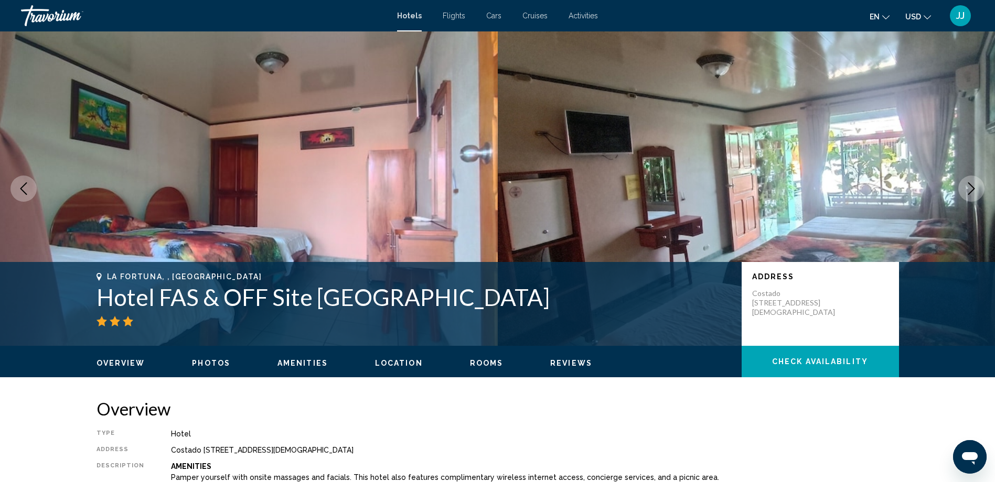
click at [974, 192] on icon "Next image" at bounding box center [971, 189] width 13 height 13
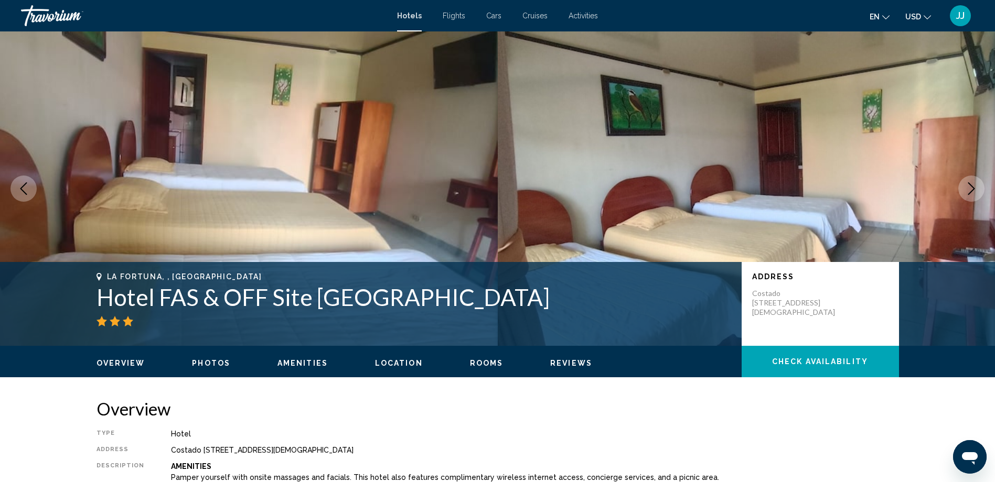
click at [974, 192] on icon "Next image" at bounding box center [971, 189] width 13 height 13
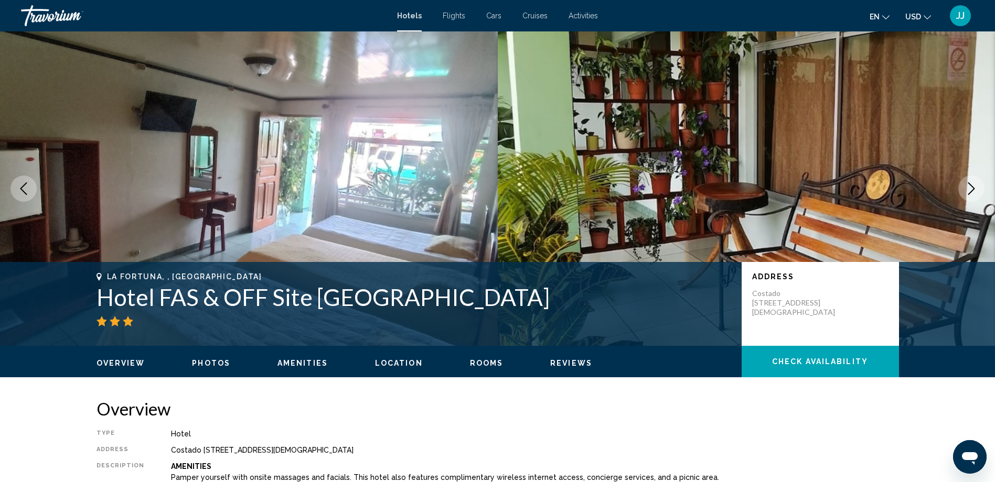
click at [15, 193] on button "Previous image" at bounding box center [23, 189] width 26 height 26
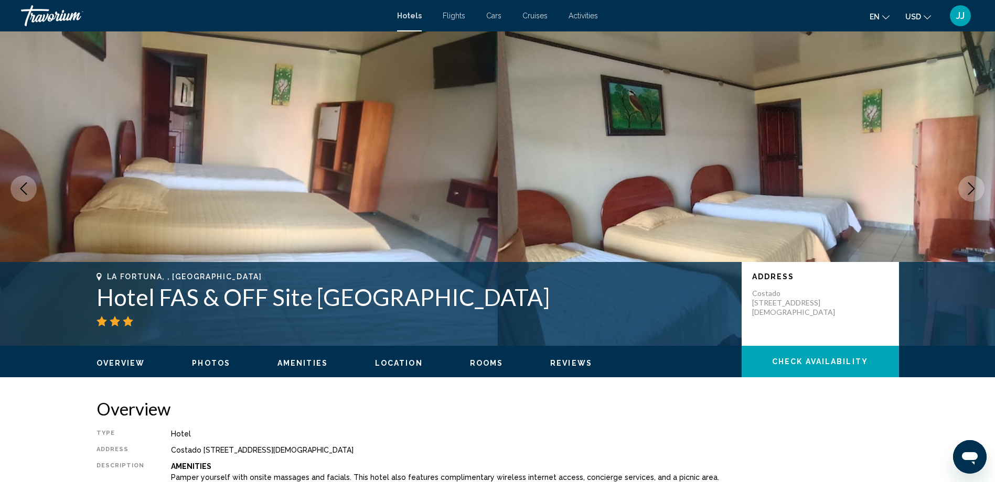
click at [971, 196] on button "Next image" at bounding box center [971, 189] width 26 height 26
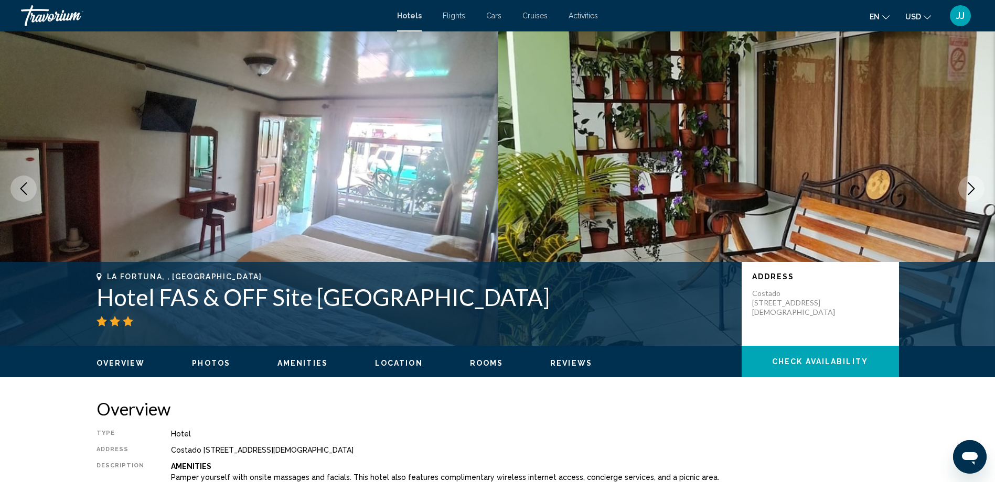
click at [971, 196] on button "Next image" at bounding box center [971, 189] width 26 height 26
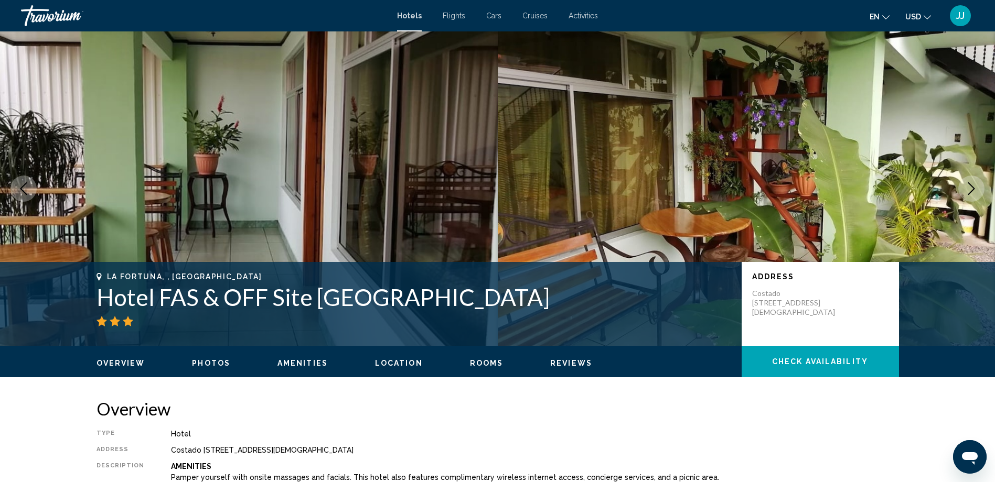
click at [971, 196] on button "Next image" at bounding box center [971, 189] width 26 height 26
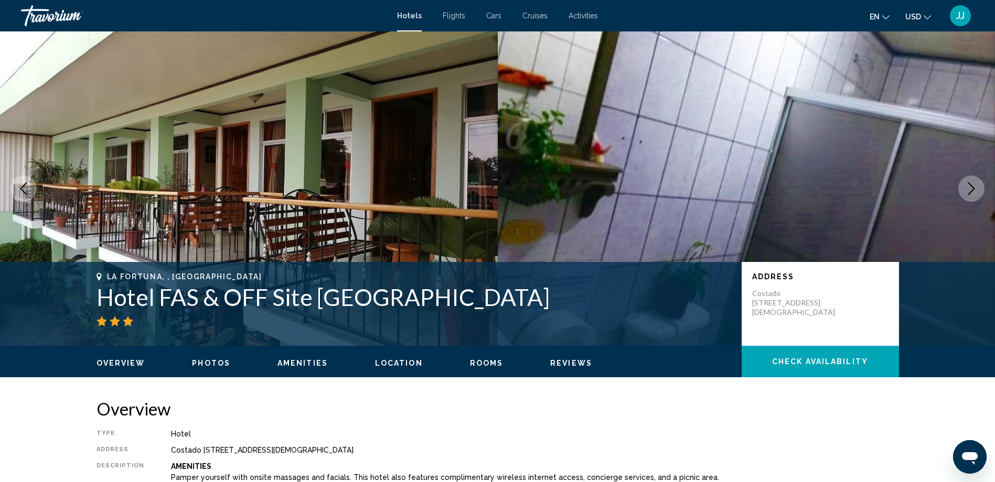
click at [971, 196] on button "Next image" at bounding box center [971, 189] width 26 height 26
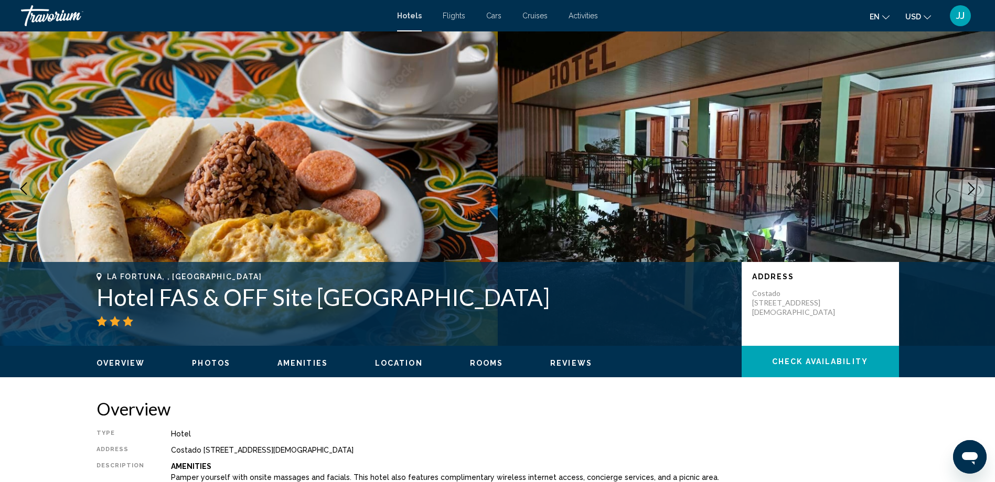
click at [973, 192] on icon "Next image" at bounding box center [971, 189] width 13 height 13
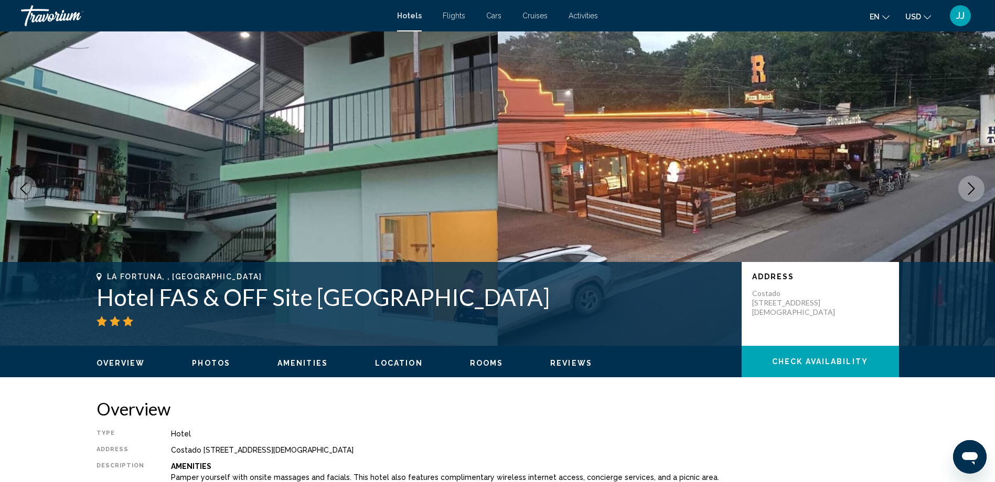
click at [973, 192] on icon "Next image" at bounding box center [971, 189] width 13 height 13
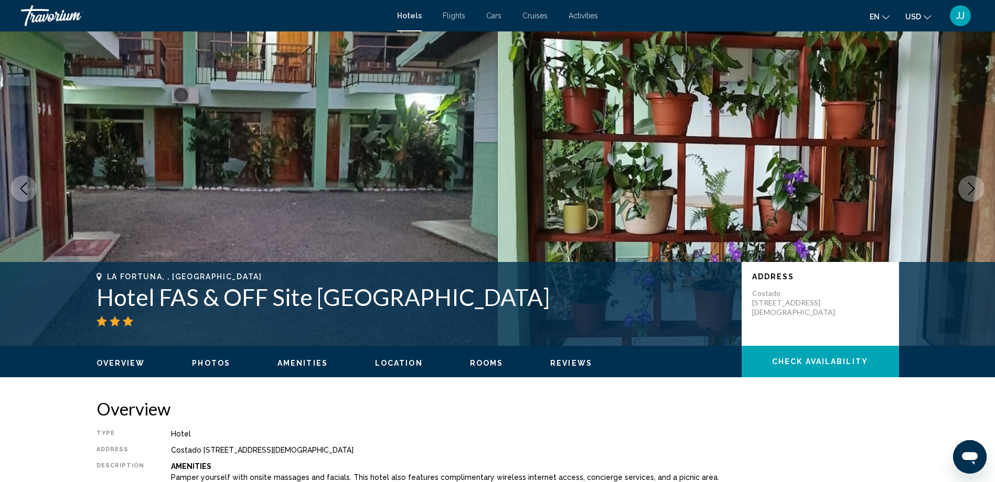
click at [973, 192] on icon "Next image" at bounding box center [971, 189] width 13 height 13
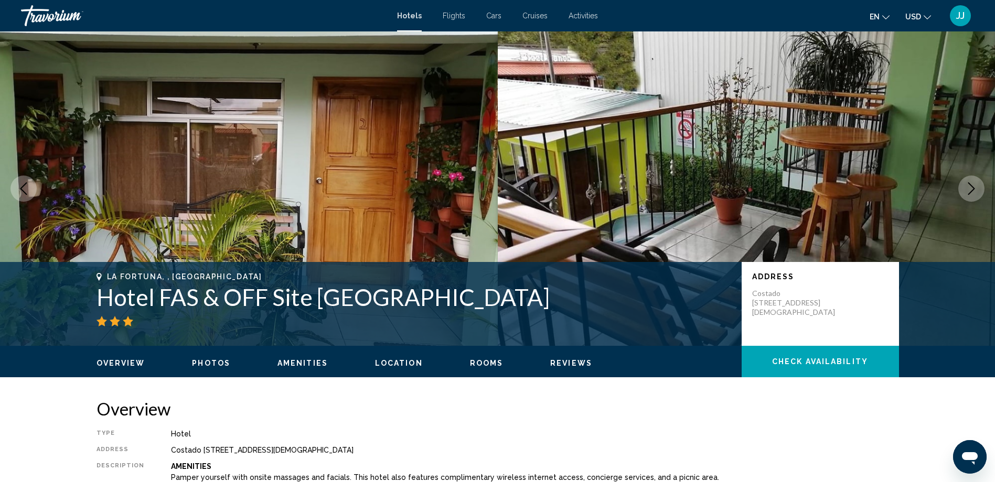
click at [973, 192] on icon "Next image" at bounding box center [971, 189] width 13 height 13
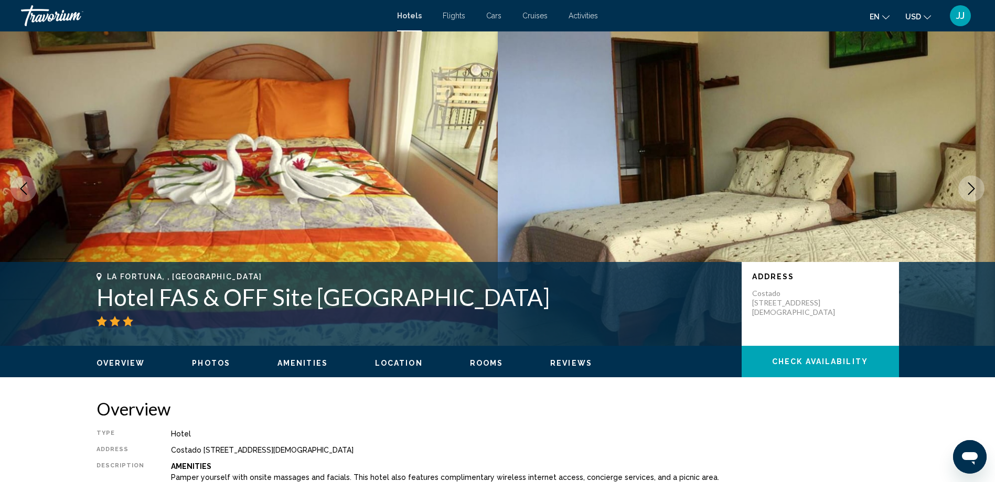
click at [973, 192] on icon "Next image" at bounding box center [971, 189] width 13 height 13
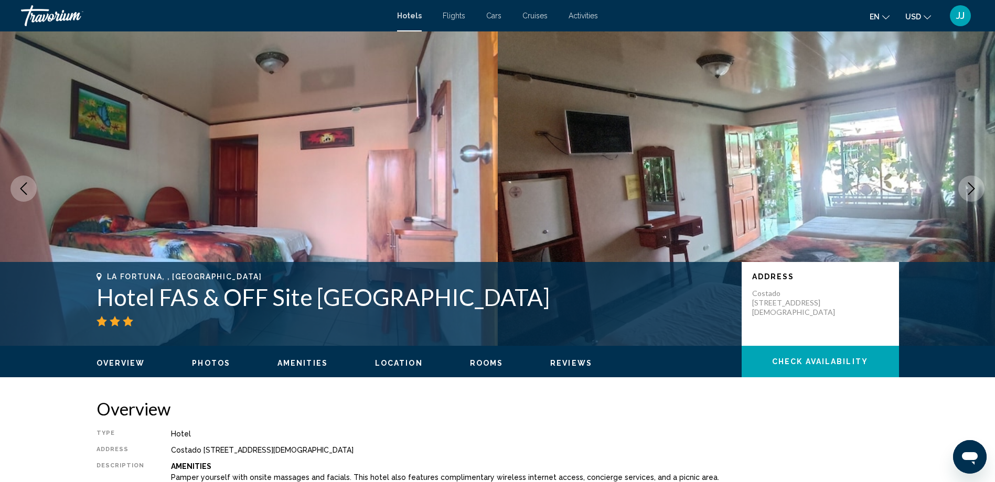
click at [973, 192] on icon "Next image" at bounding box center [971, 189] width 13 height 13
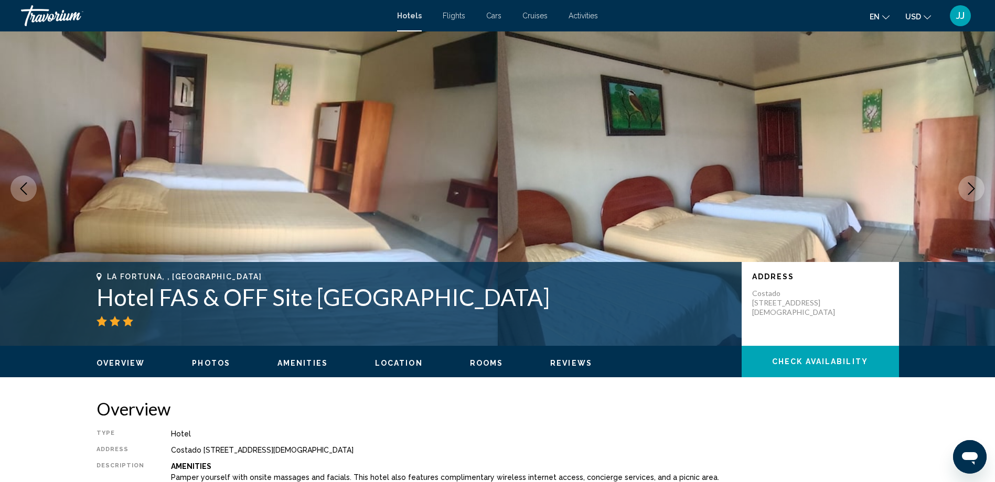
click at [973, 192] on icon "Next image" at bounding box center [971, 189] width 13 height 13
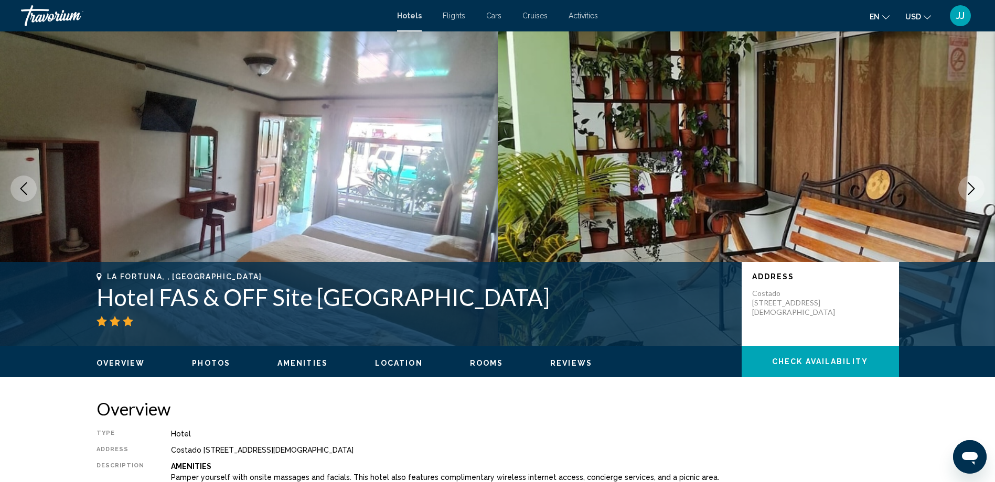
click at [973, 192] on icon "Next image" at bounding box center [971, 189] width 13 height 13
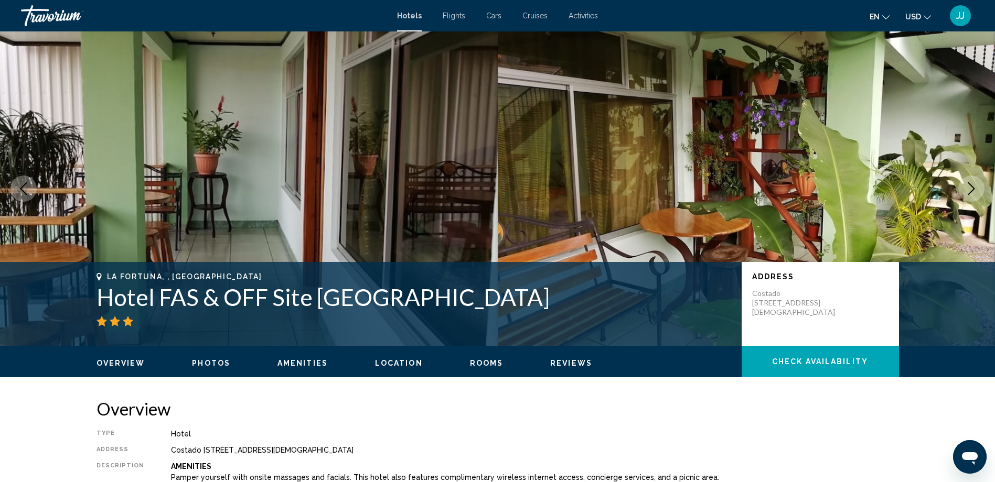
click at [973, 192] on icon "Next image" at bounding box center [971, 189] width 13 height 13
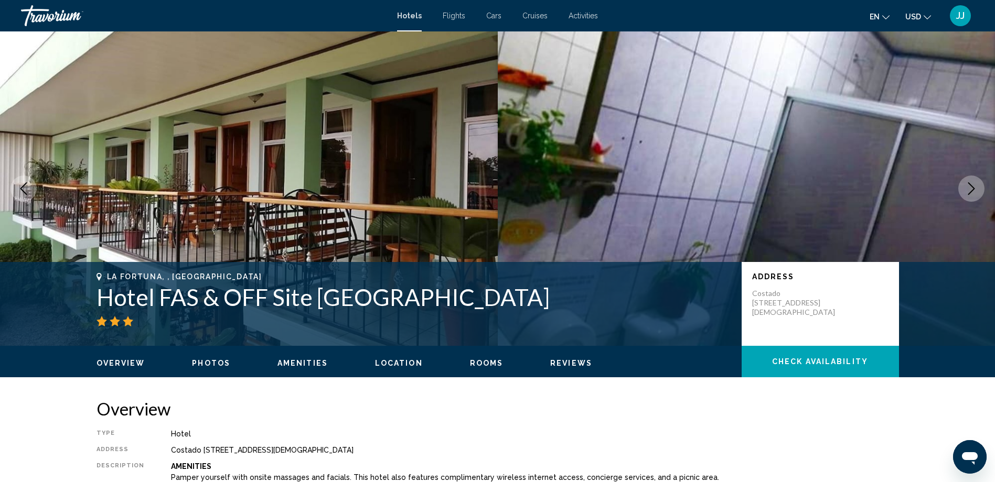
click at [973, 192] on icon "Next image" at bounding box center [971, 189] width 13 height 13
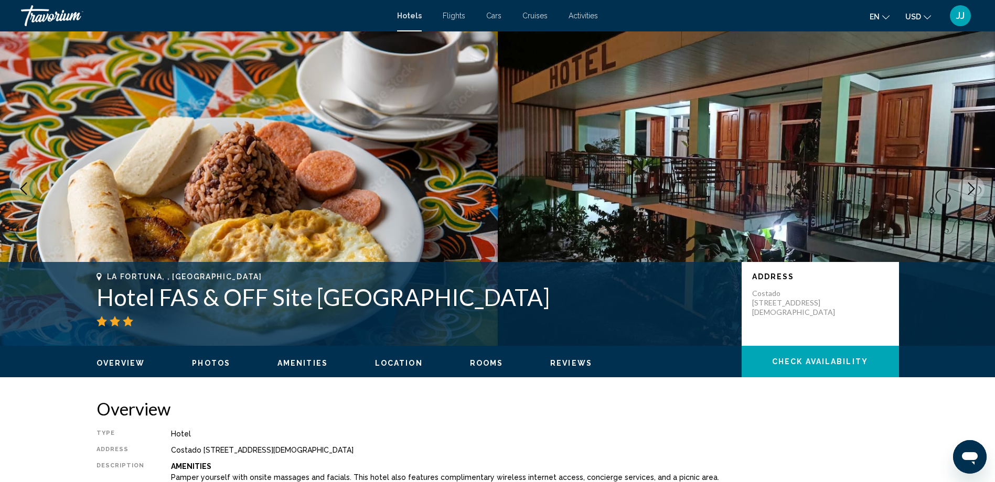
click at [973, 192] on icon "Next image" at bounding box center [971, 189] width 13 height 13
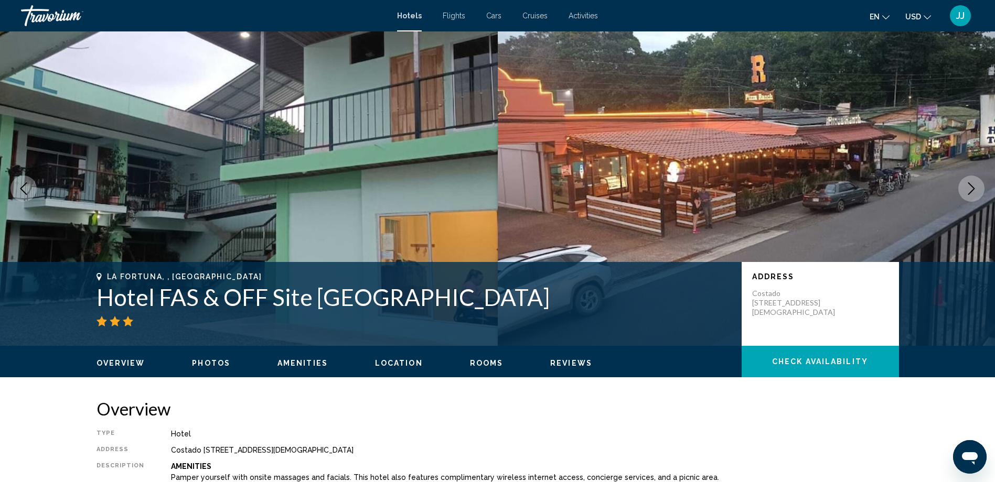
click at [973, 192] on icon "Next image" at bounding box center [971, 189] width 13 height 13
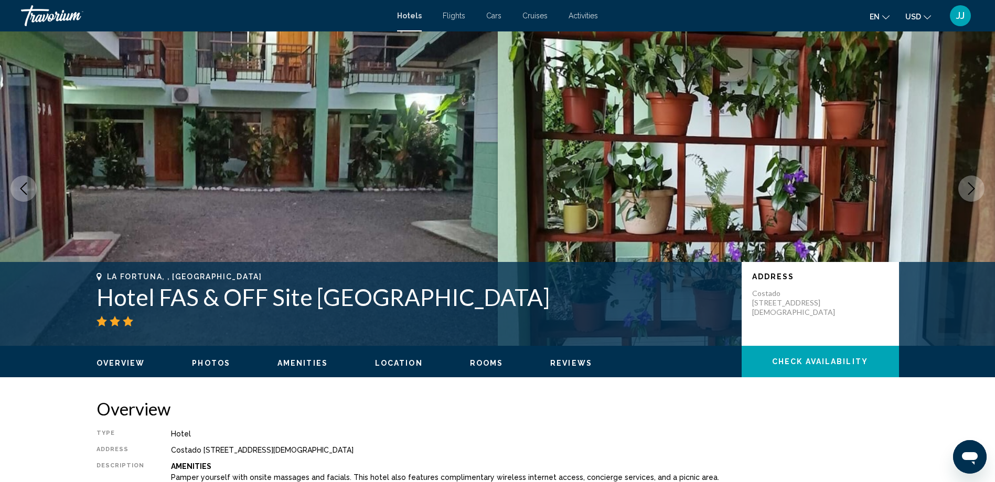
click at [973, 192] on icon "Next image" at bounding box center [971, 189] width 13 height 13
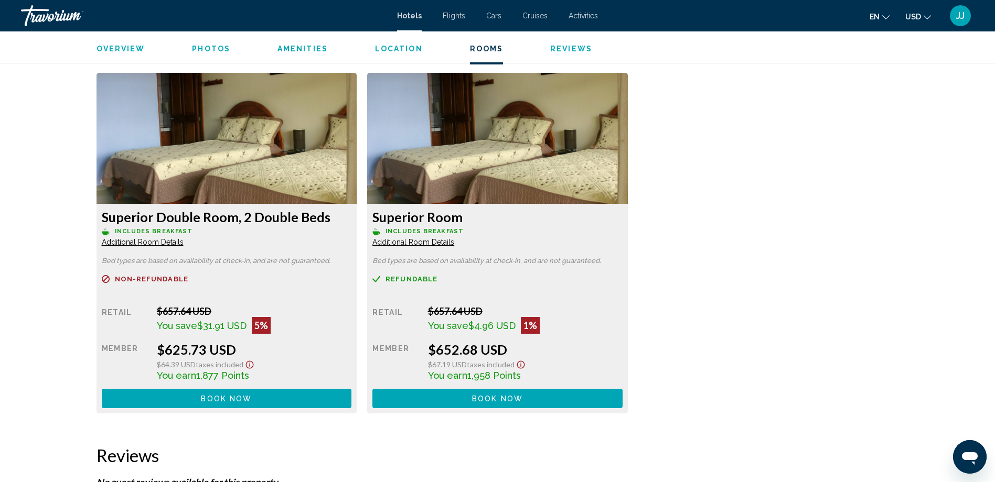
scroll to position [1410, 0]
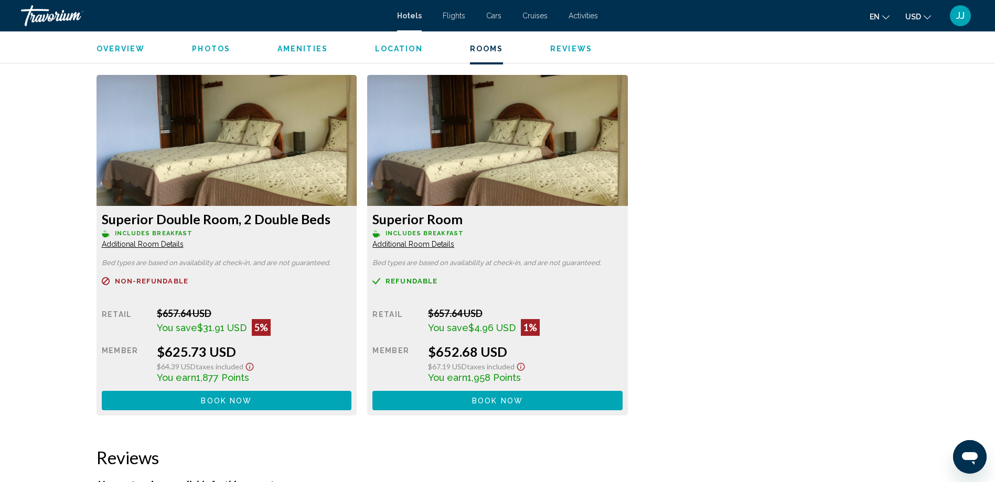
click at [236, 394] on button "Book now No longer available" at bounding box center [227, 400] width 250 height 19
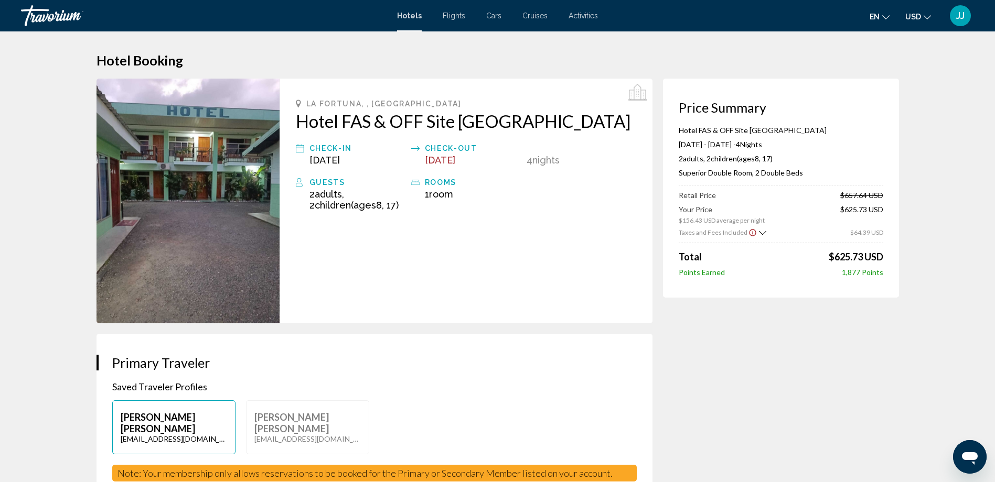
click at [759, 232] on icon "Show Taxes and Fees breakdown" at bounding box center [762, 233] width 7 height 9
click at [759, 232] on icon "Show Taxes and Fees breakdown" at bounding box center [762, 232] width 7 height 9
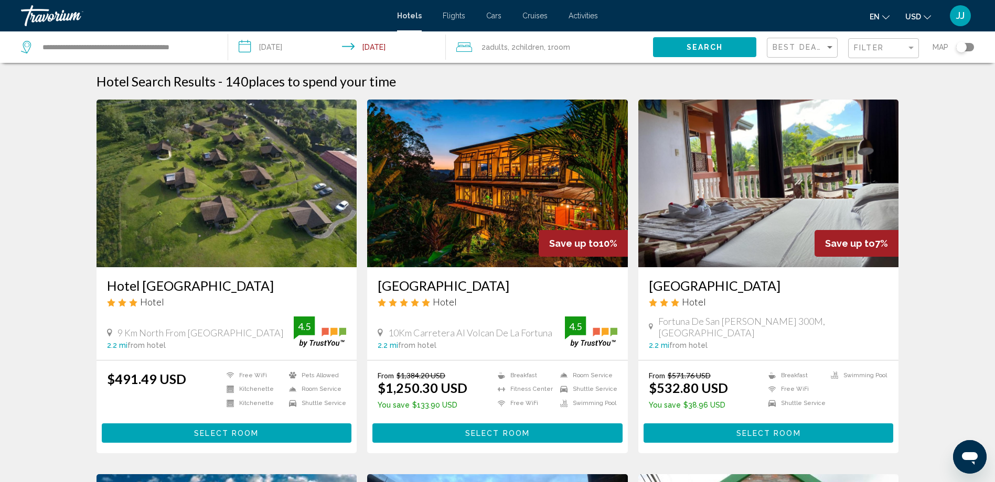
click at [727, 48] on button "Search" at bounding box center [704, 46] width 103 height 19
click at [126, 45] on input "**********" at bounding box center [126, 47] width 170 height 16
click at [689, 45] on span "Search" at bounding box center [704, 48] width 37 height 8
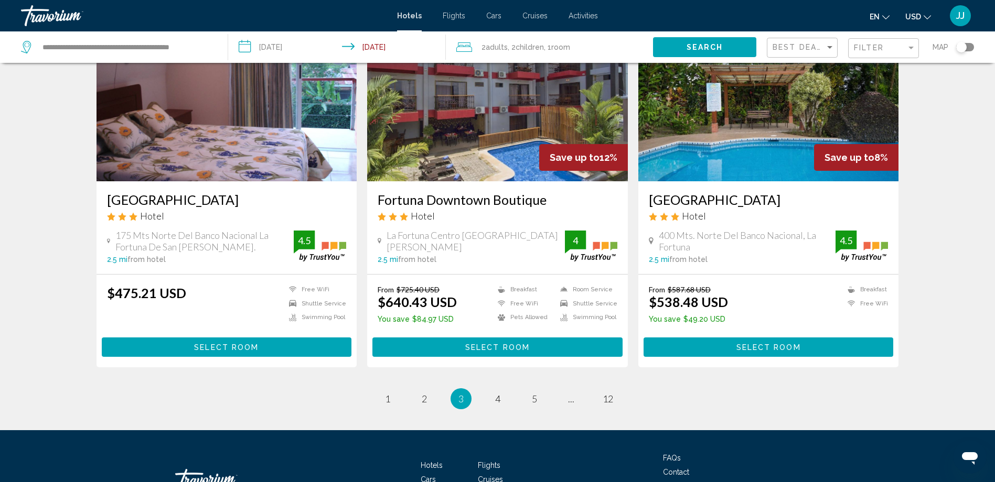
scroll to position [1287, 0]
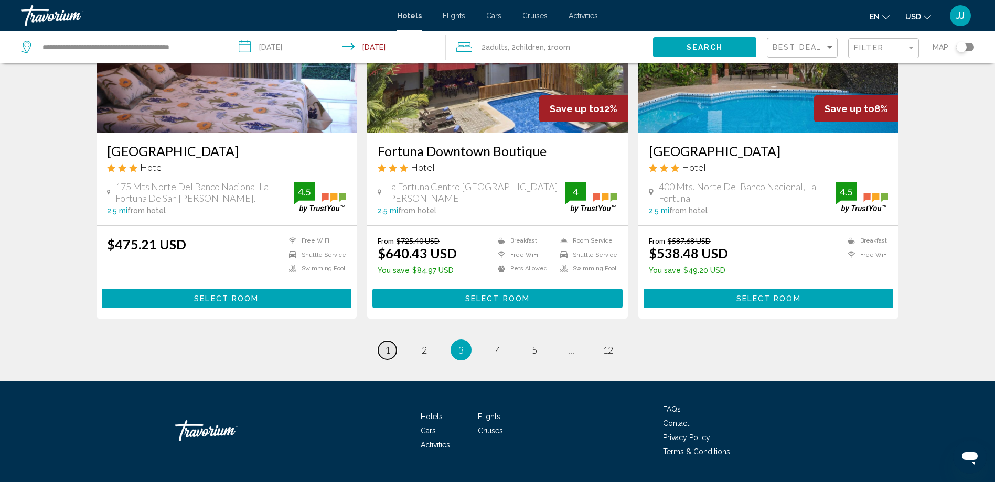
click at [388, 345] on span "1" at bounding box center [387, 351] width 5 height 12
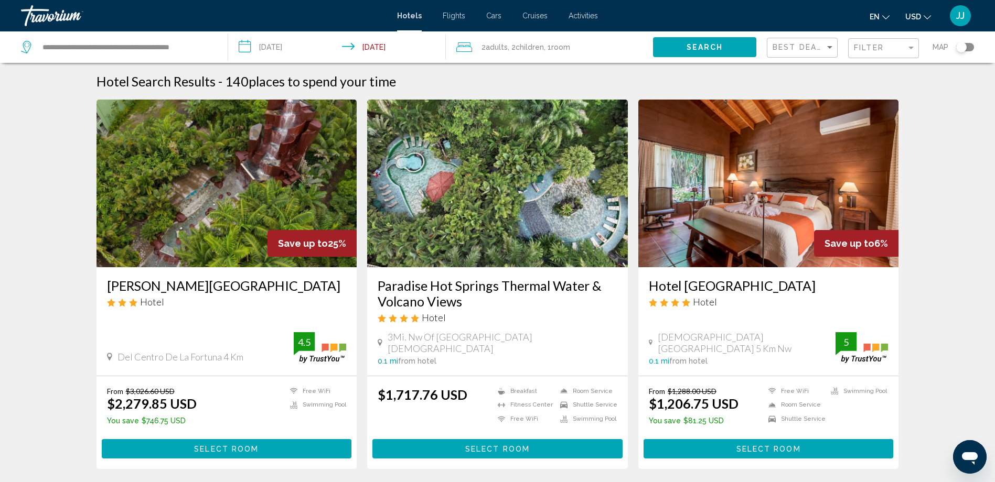
click at [243, 177] on img "Main content" at bounding box center [226, 184] width 261 height 168
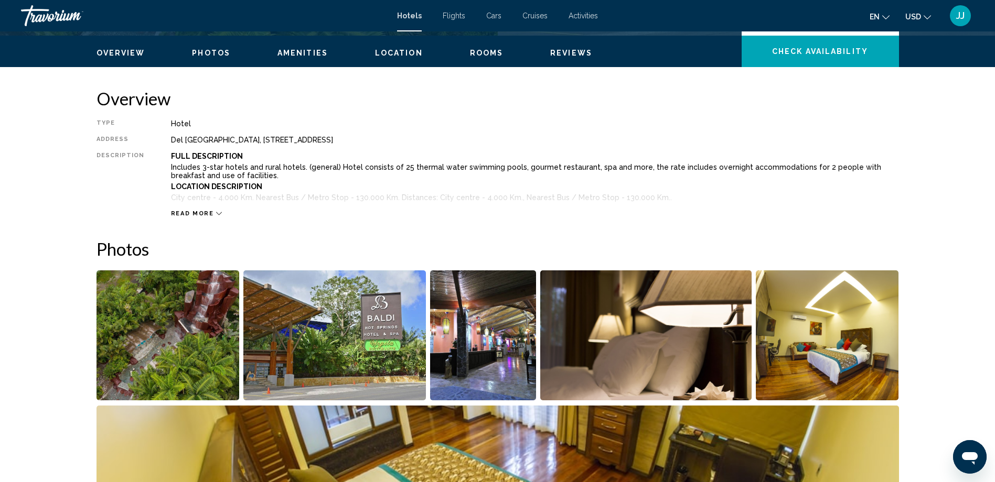
scroll to position [315, 0]
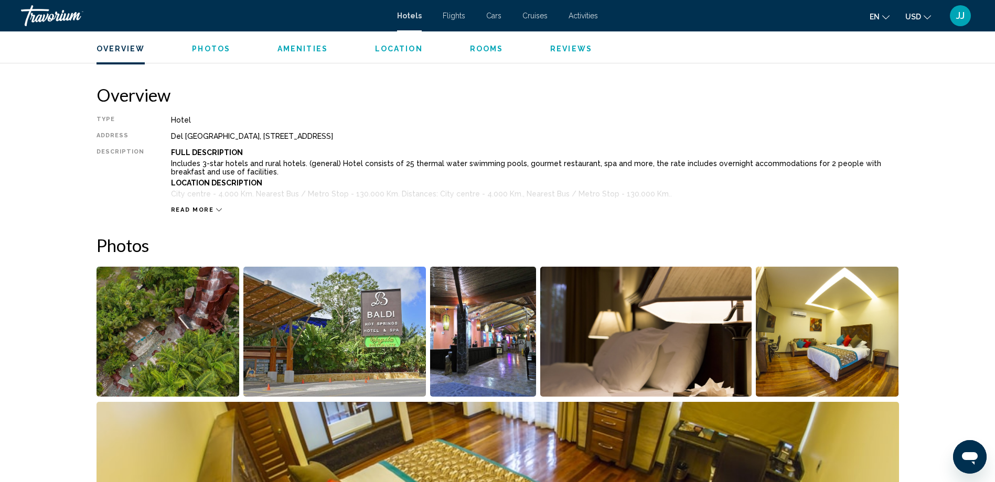
click at [210, 208] on div "Read more" at bounding box center [196, 210] width 51 height 7
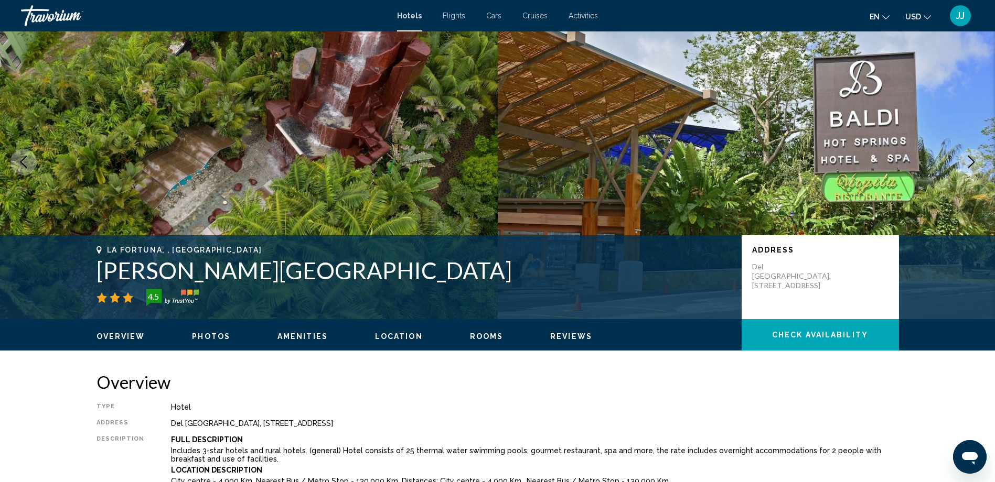
scroll to position [0, 0]
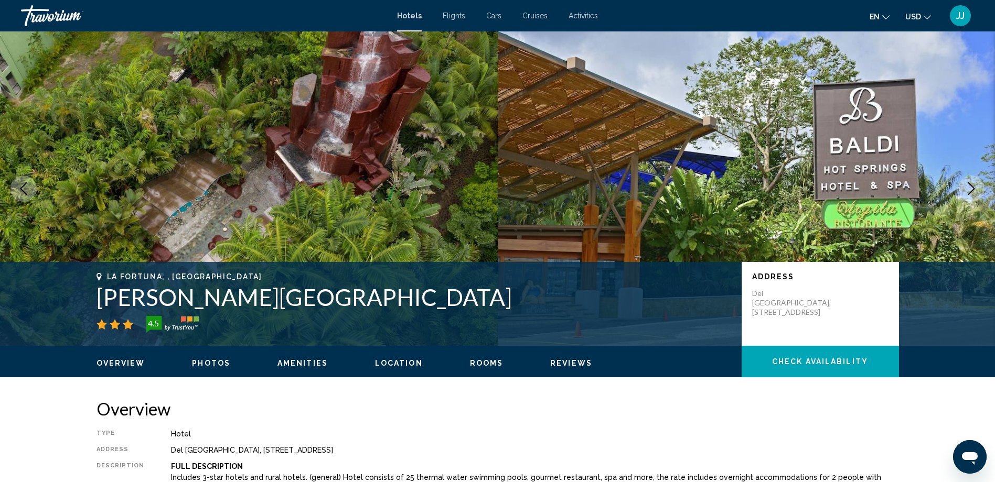
click at [835, 356] on button "Check Availability" at bounding box center [820, 361] width 157 height 31
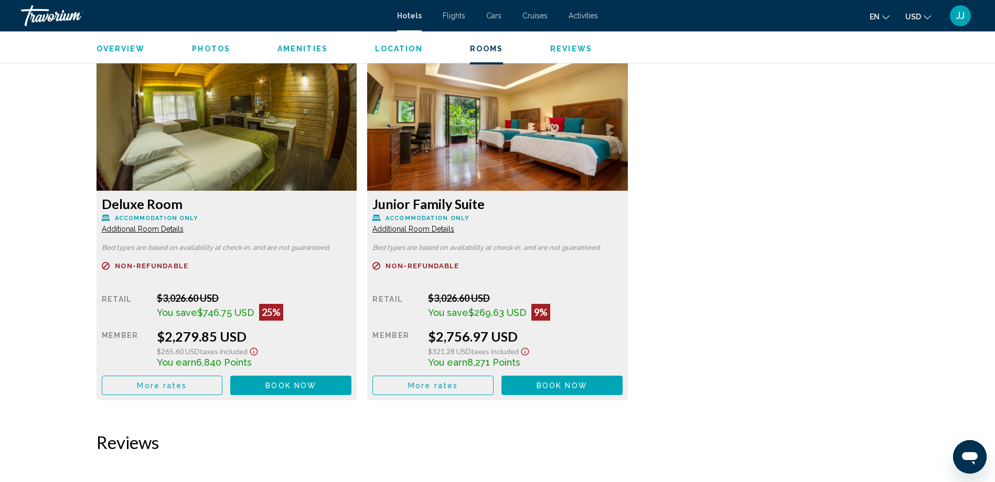
scroll to position [1406, 0]
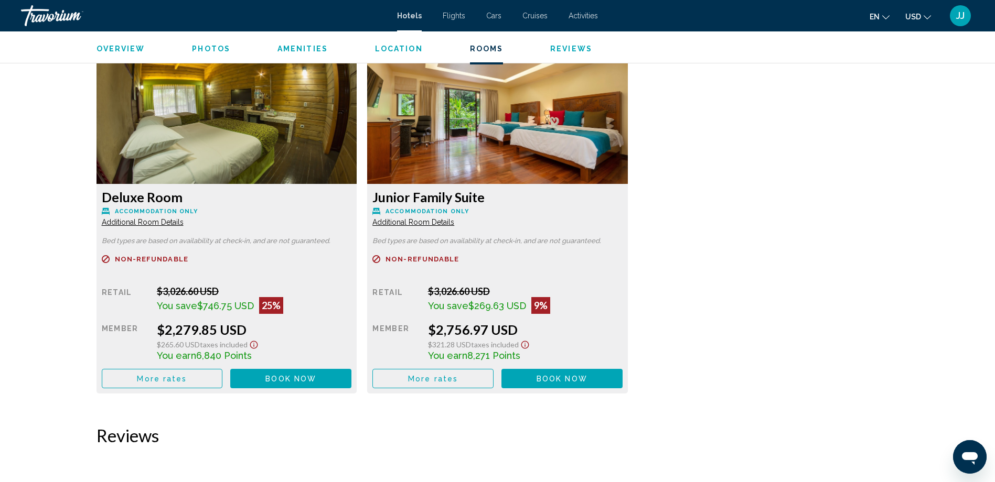
click at [184, 223] on span "Additional Room Details" at bounding box center [143, 222] width 82 height 8
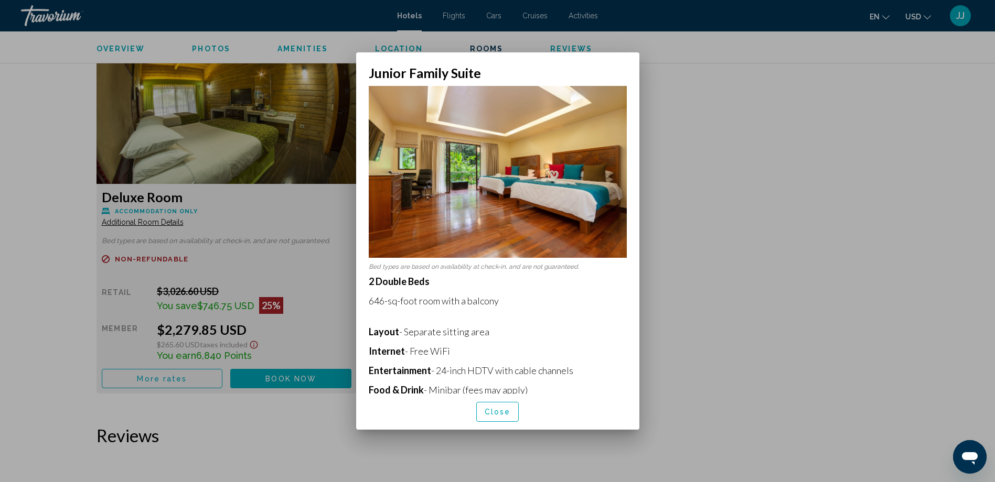
scroll to position [175, 0]
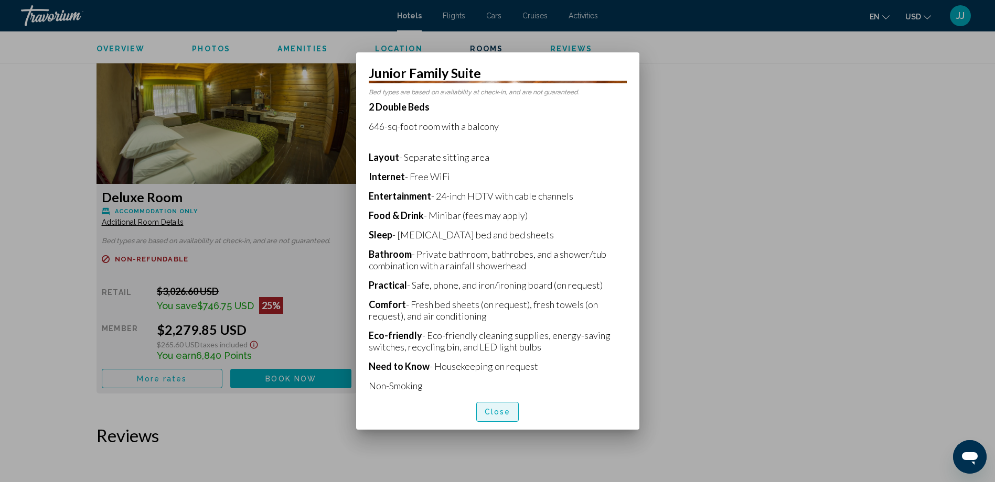
click at [506, 413] on span "Close" at bounding box center [498, 413] width 26 height 8
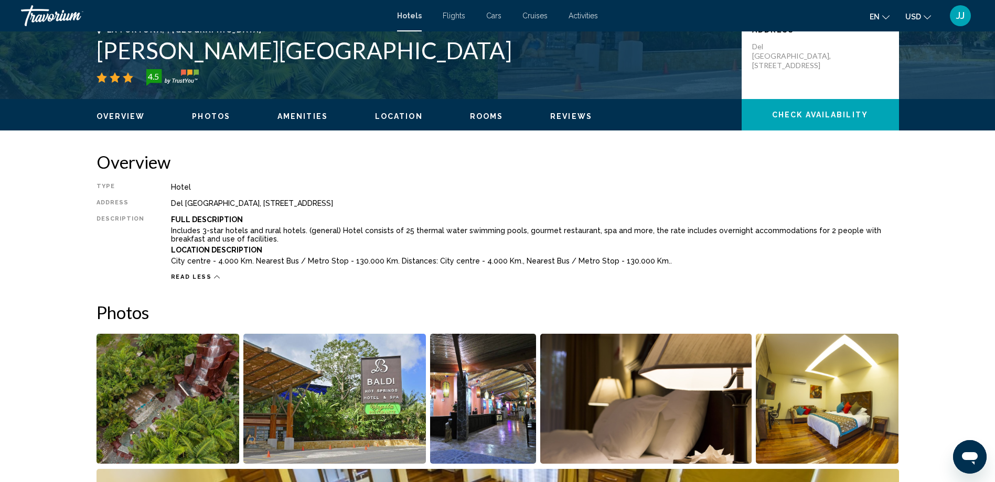
scroll to position [196, 0]
